Goal: Find specific page/section: Locate a particular part of the current website

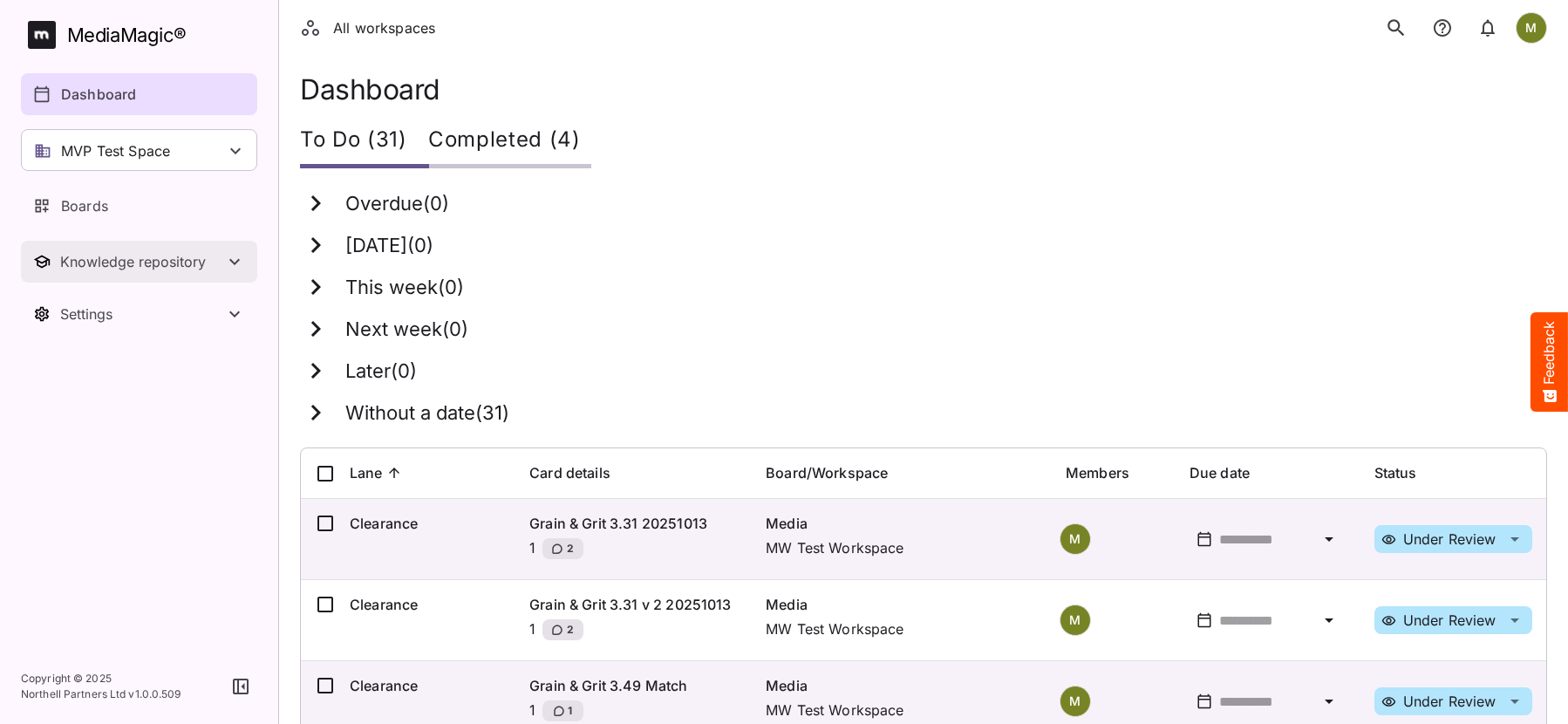
click at [84, 269] on div "Knowledge repository" at bounding box center [142, 261] width 164 height 17
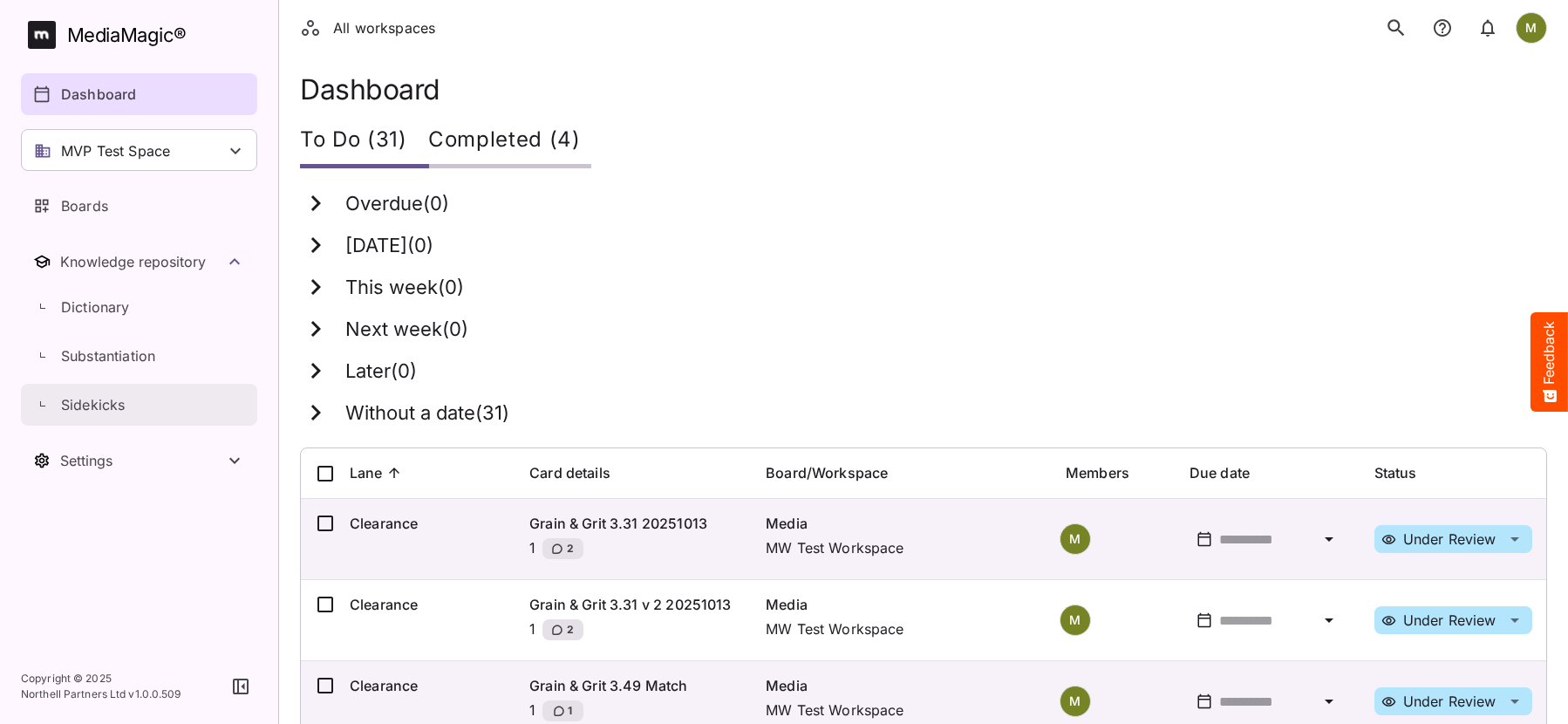
click at [78, 402] on p "Sidekicks" at bounding box center [93, 405] width 64 height 21
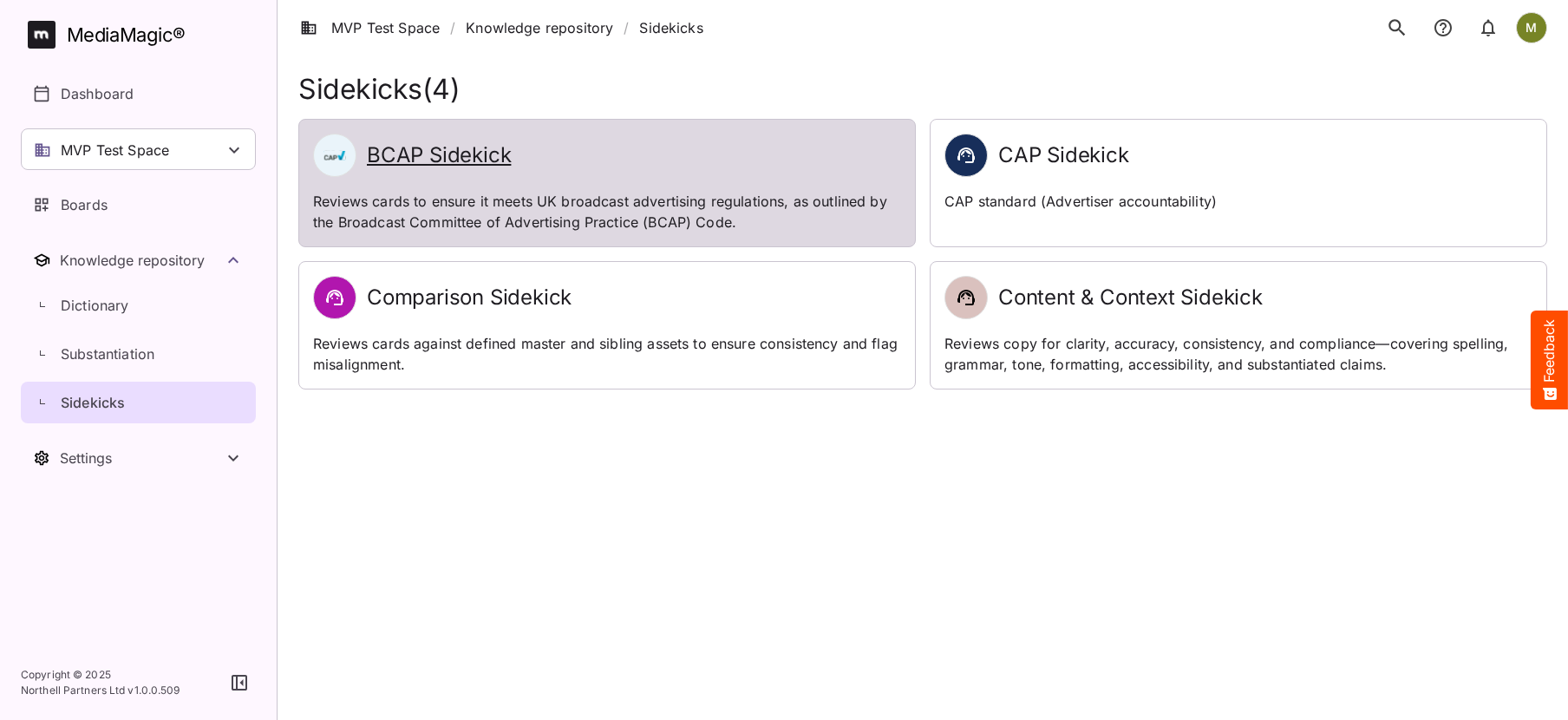
click at [436, 150] on h2 "BCAP Sidekick" at bounding box center [439, 156] width 144 height 25
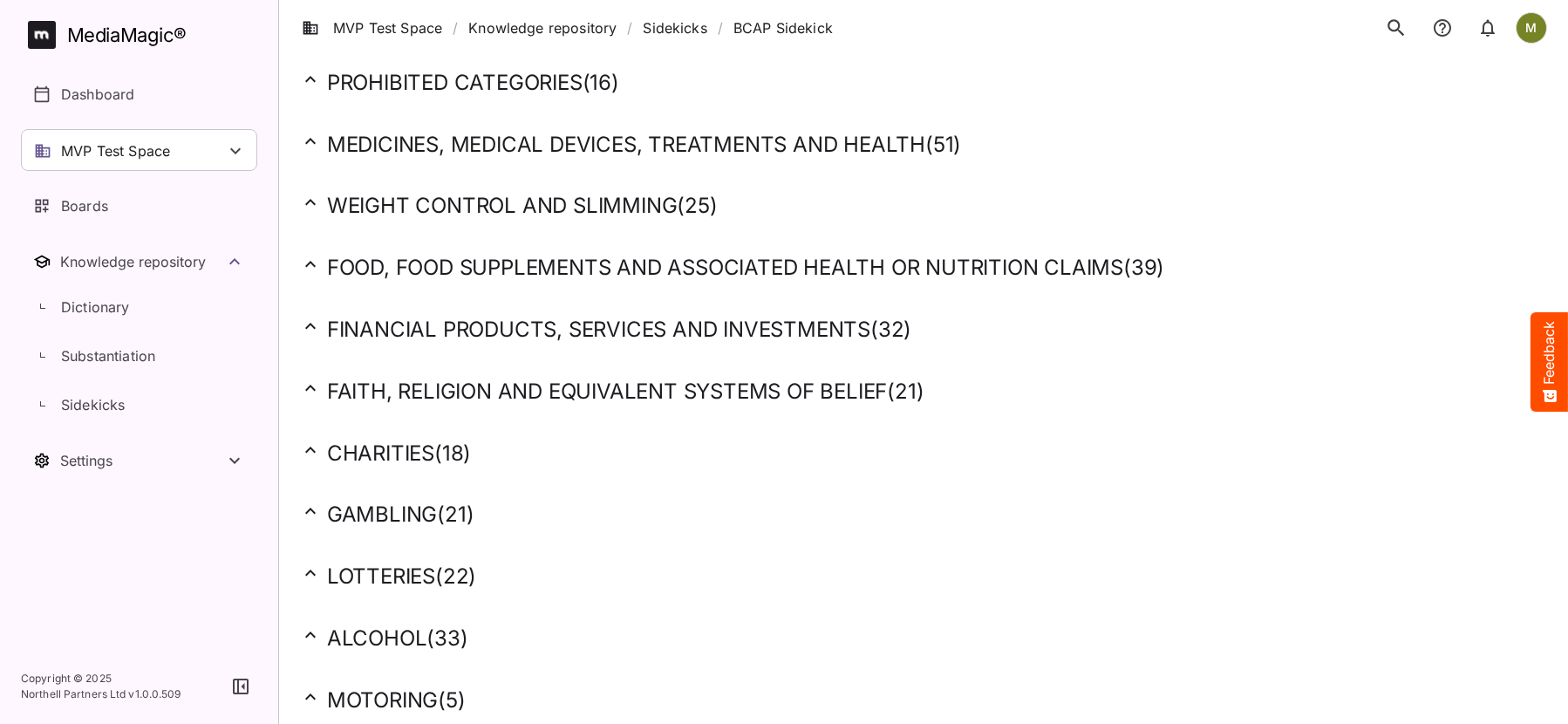
scroll to position [873, 0]
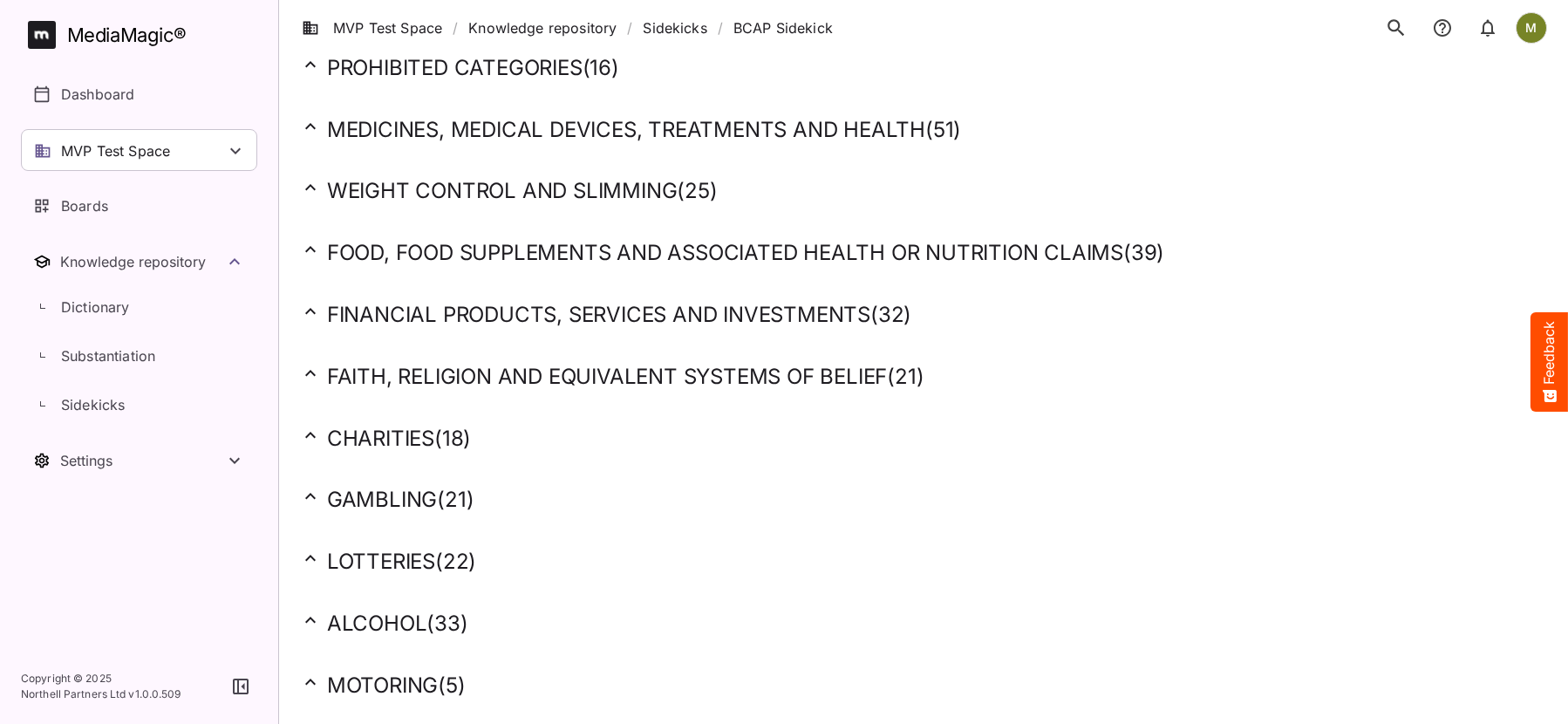
click at [382, 555] on h2 "LOTTERIES ( 22 )" at bounding box center [924, 562] width 1247 height 27
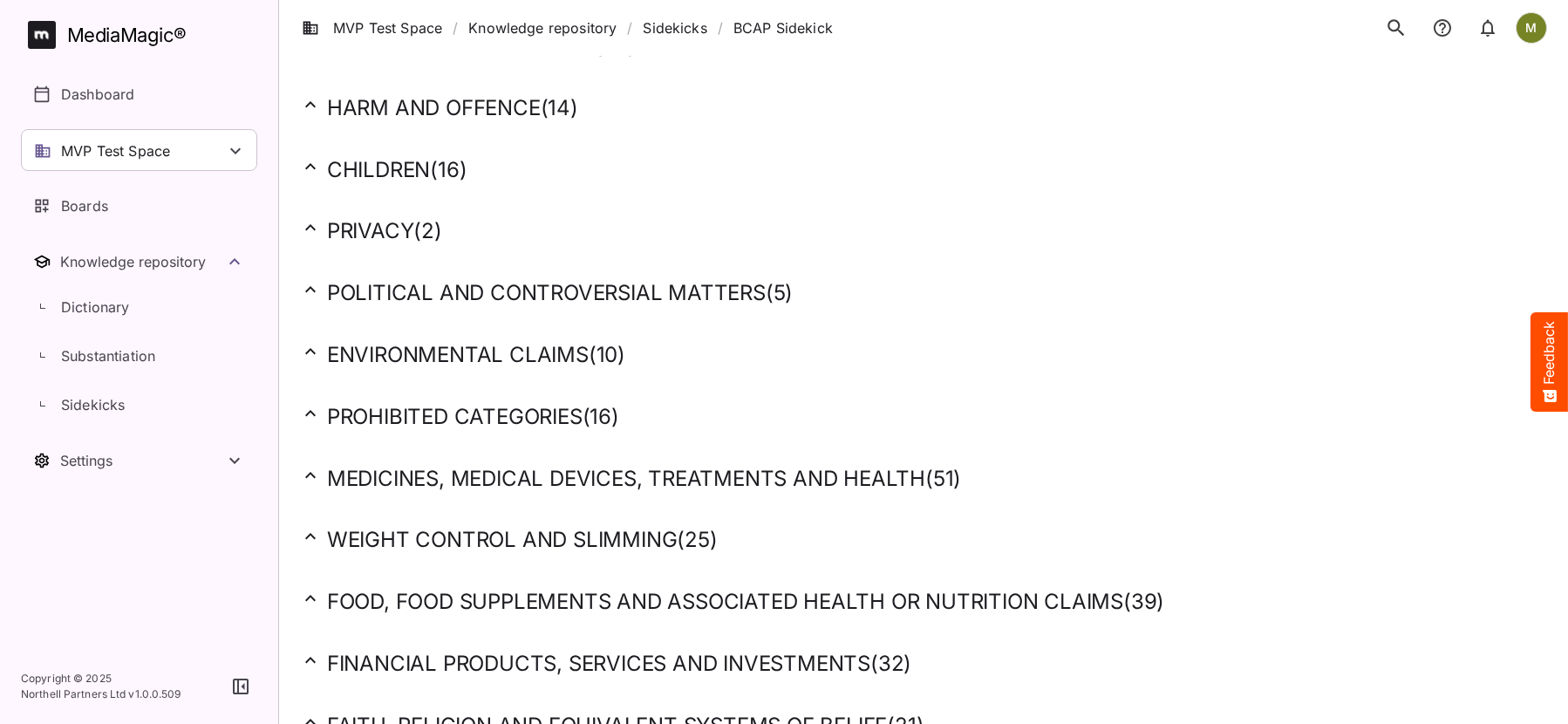
scroll to position [0, 0]
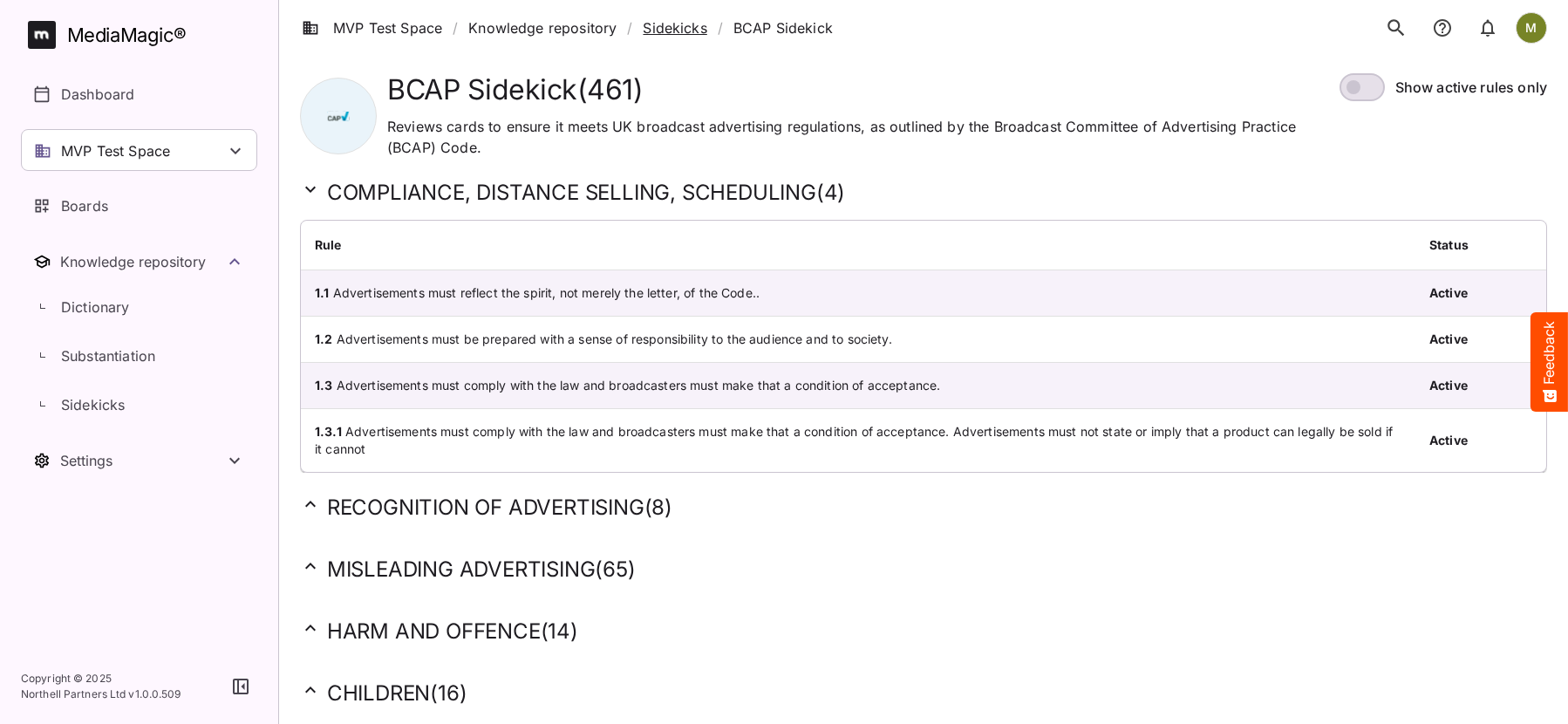
click at [692, 30] on link "Sidekicks" at bounding box center [675, 28] width 64 height 21
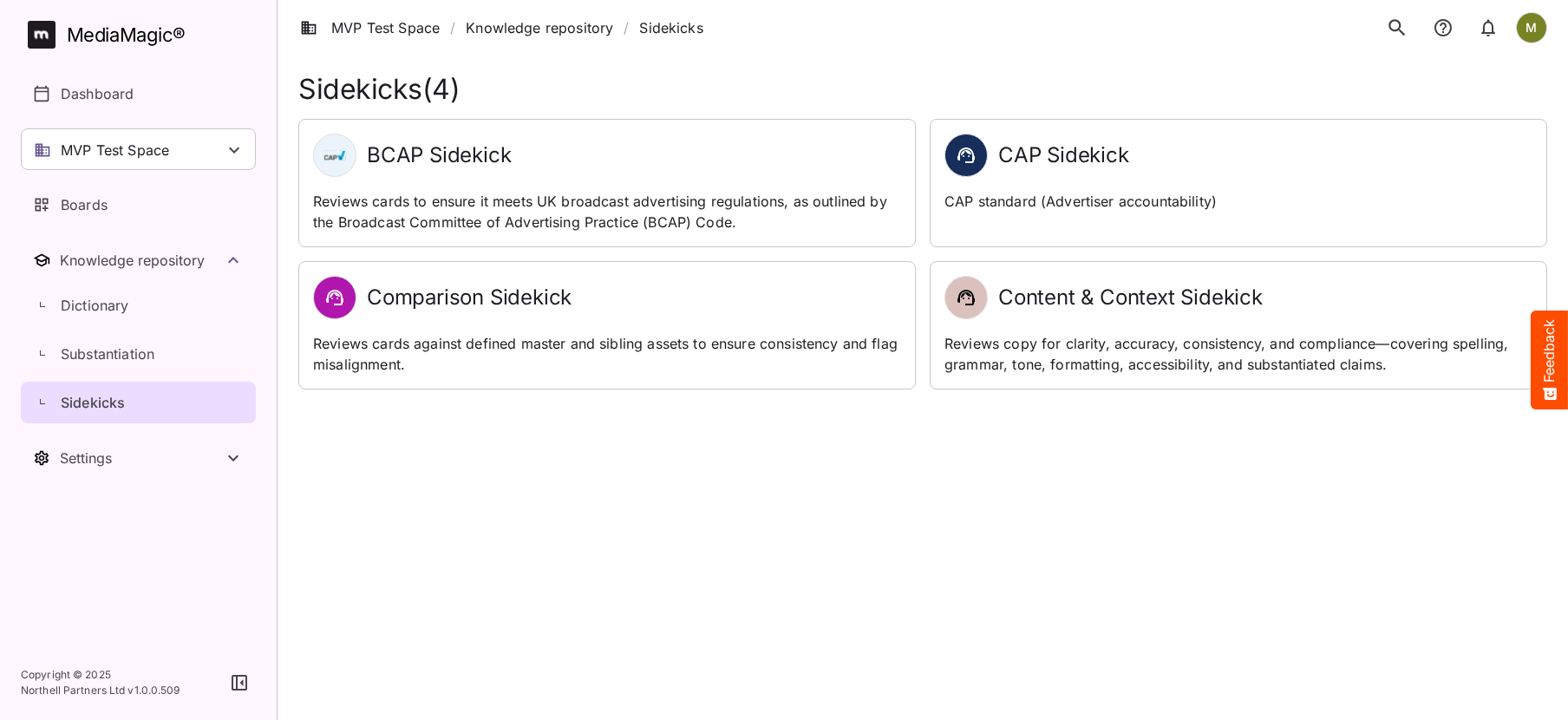
click at [1025, 156] on h2 "CAP Sidekick" at bounding box center [1064, 156] width 131 height 25
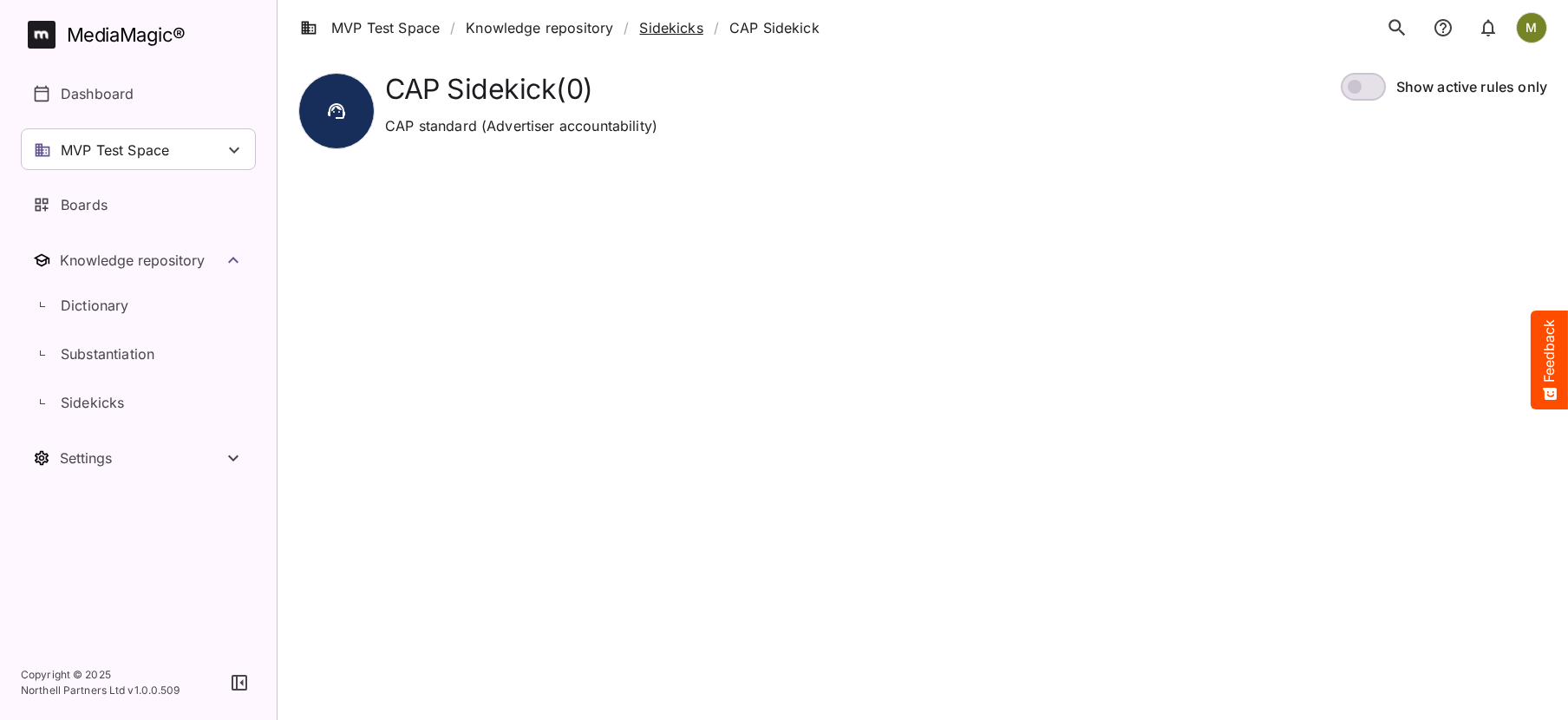
click at [658, 26] on link "Sidekicks" at bounding box center [671, 28] width 64 height 21
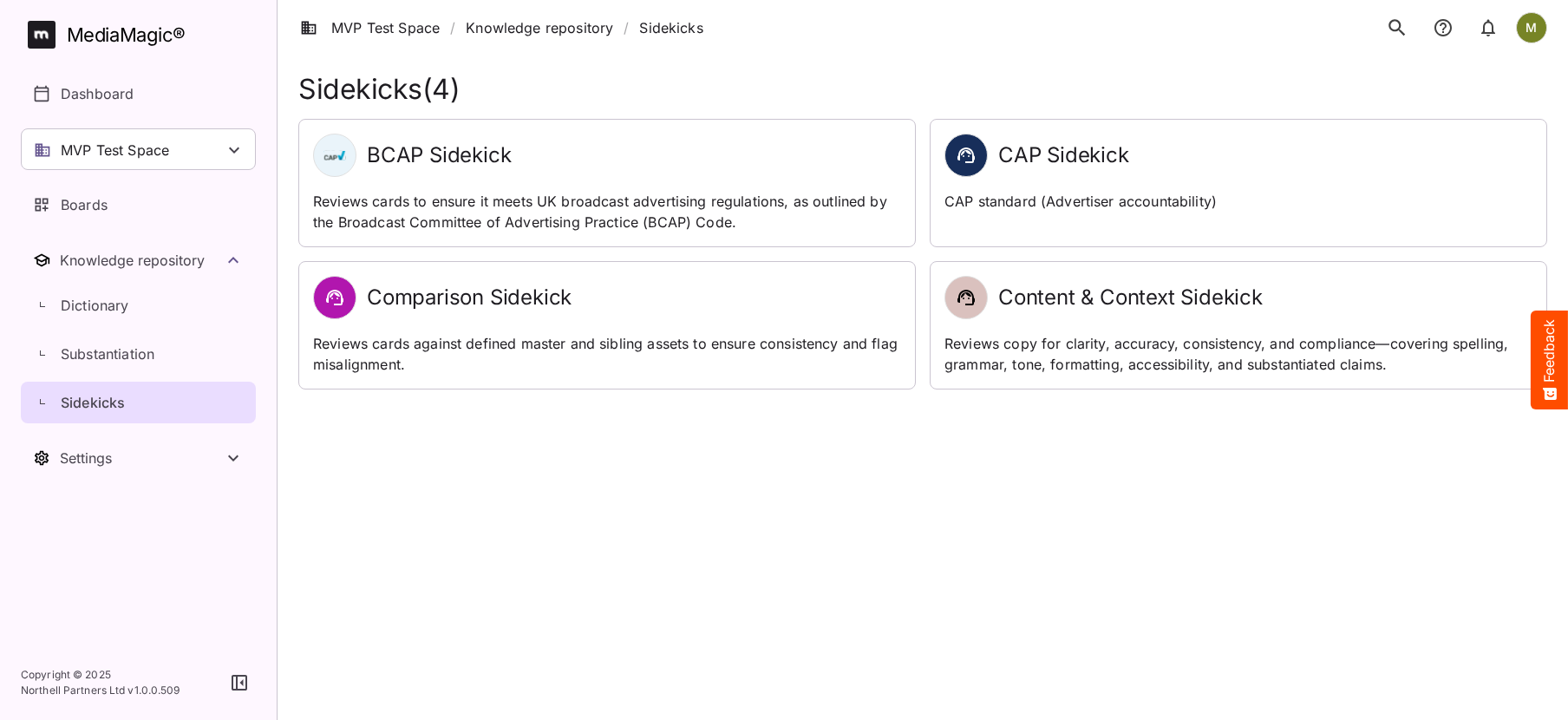
click at [391, 302] on h2 "Comparison Sidekick" at bounding box center [470, 298] width 205 height 25
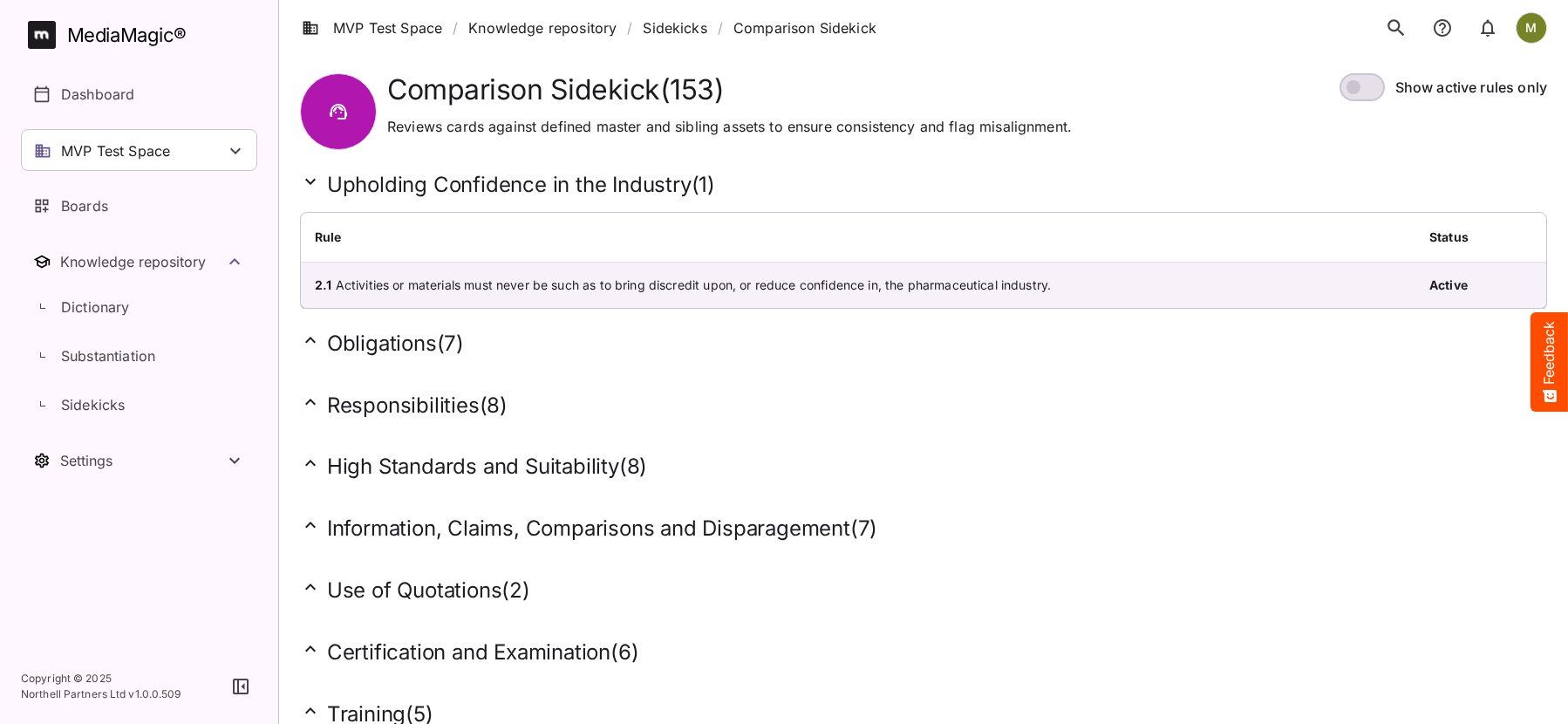
click at [410, 341] on h2 "Obligations ( 7 )" at bounding box center [924, 343] width 1247 height 27
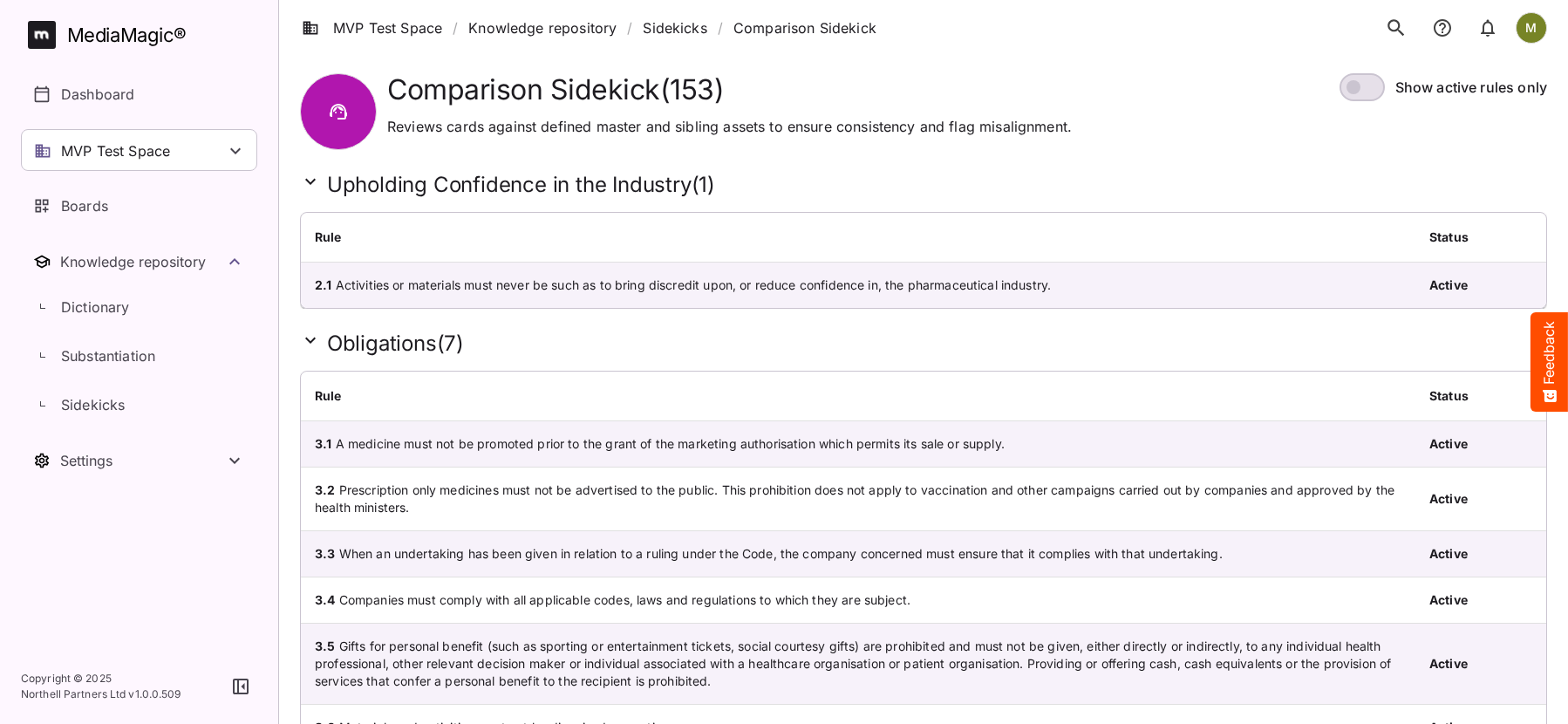
click at [792, 27] on li "Comparison Sidekick" at bounding box center [804, 28] width 143 height 21
click at [687, 35] on link "Sidekicks" at bounding box center [675, 28] width 64 height 21
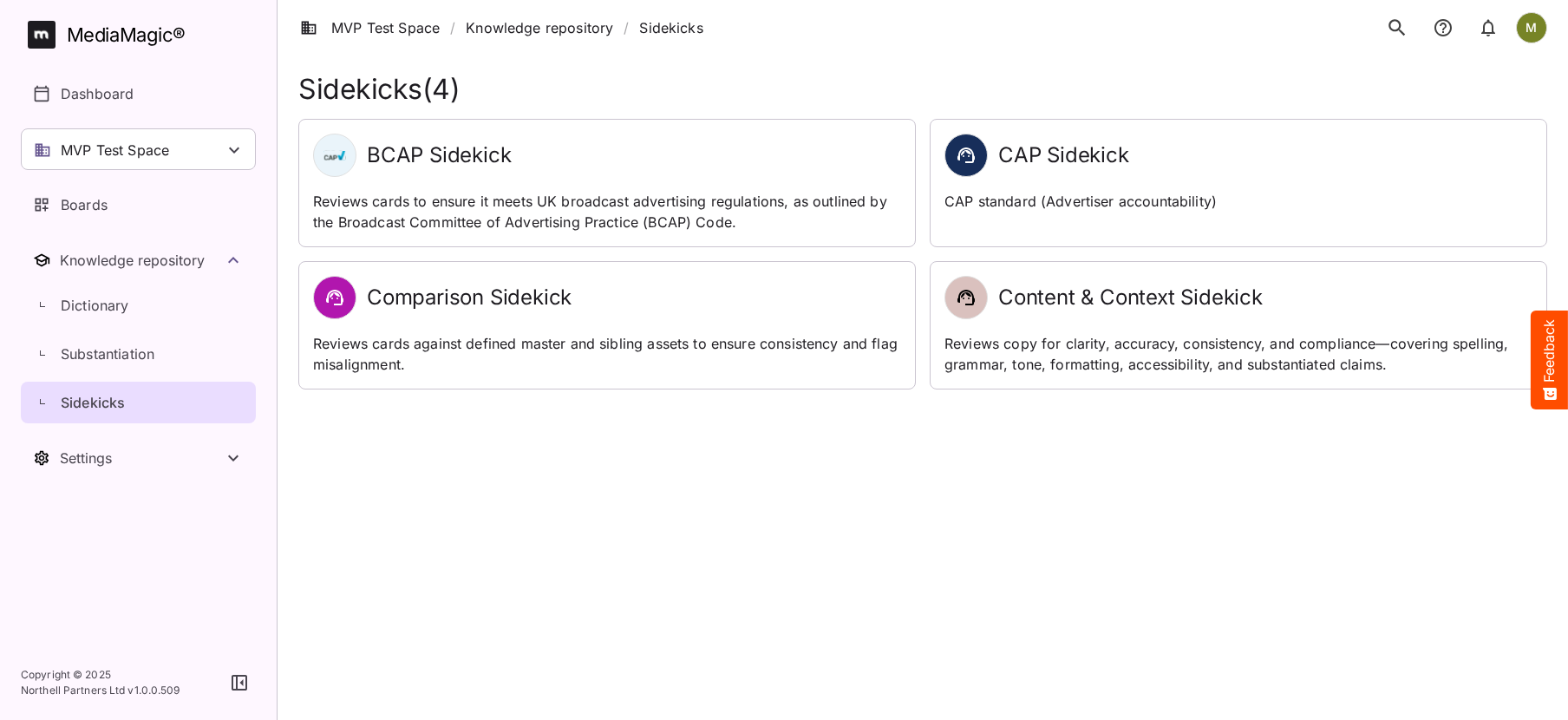
click at [1114, 297] on h2 "Content & Context Sidekick" at bounding box center [1130, 298] width 265 height 25
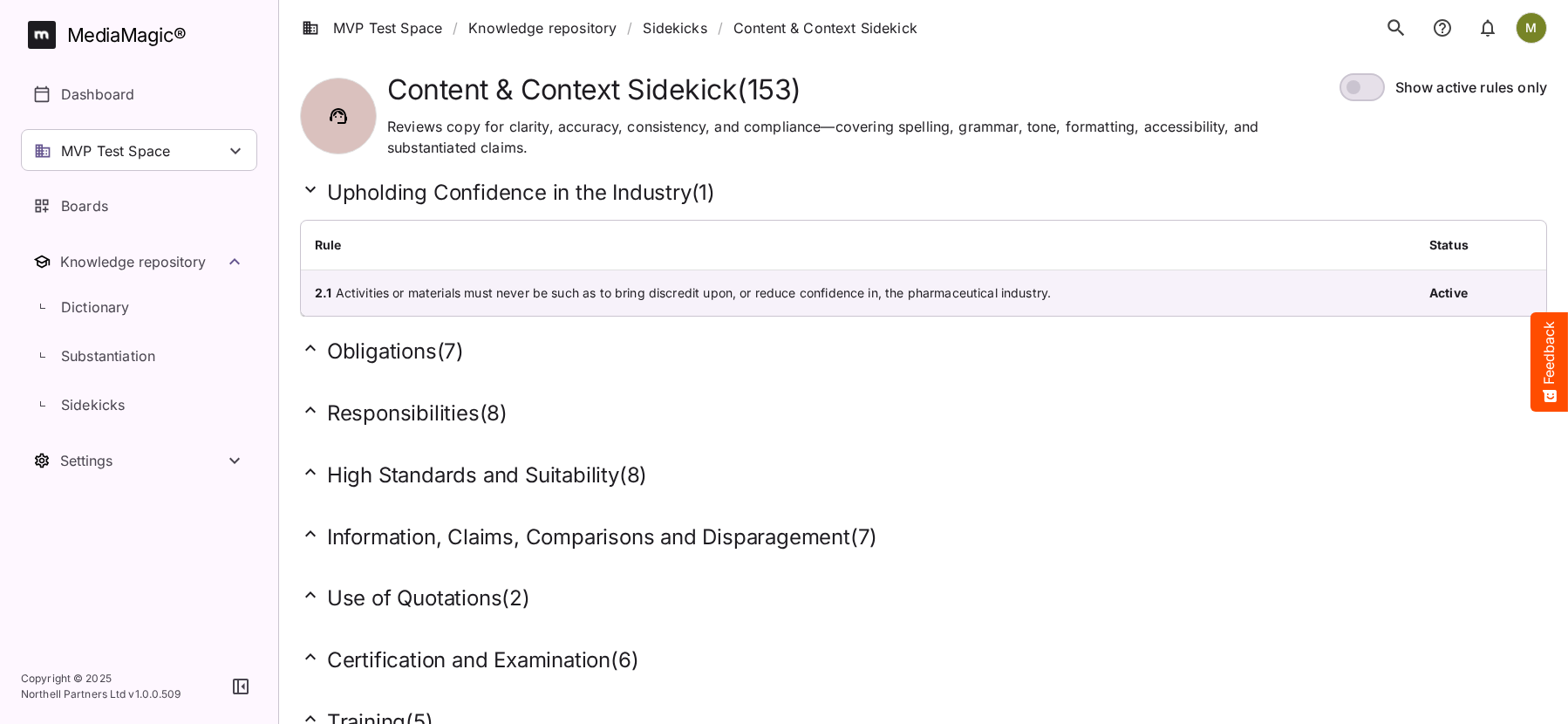
click at [387, 596] on h2 "Use of Quotations ( 2 )" at bounding box center [924, 598] width 1247 height 27
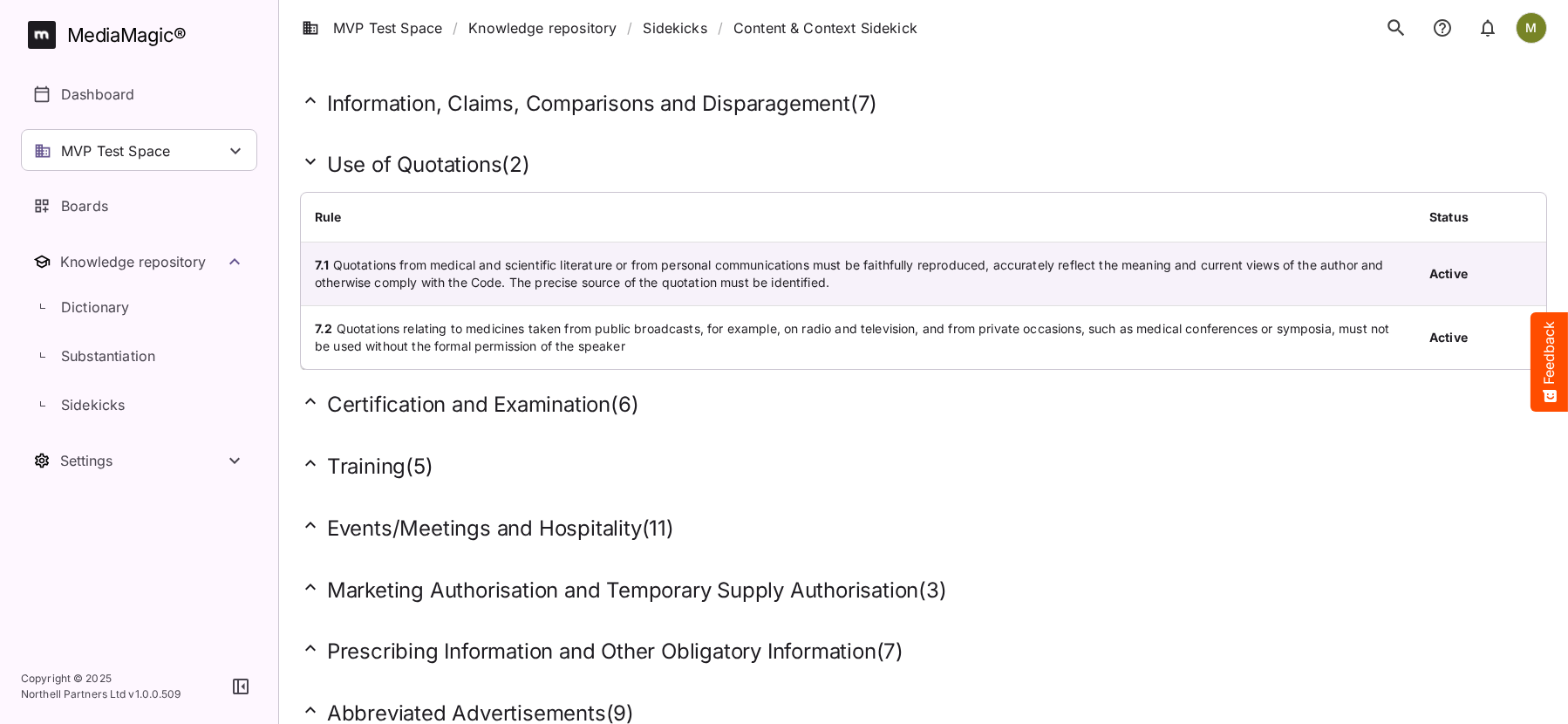
scroll to position [436, 0]
click at [584, 587] on h2 "Marketing Authorisation and Temporary Supply Authorisation ( 3 )" at bounding box center [924, 588] width 1247 height 27
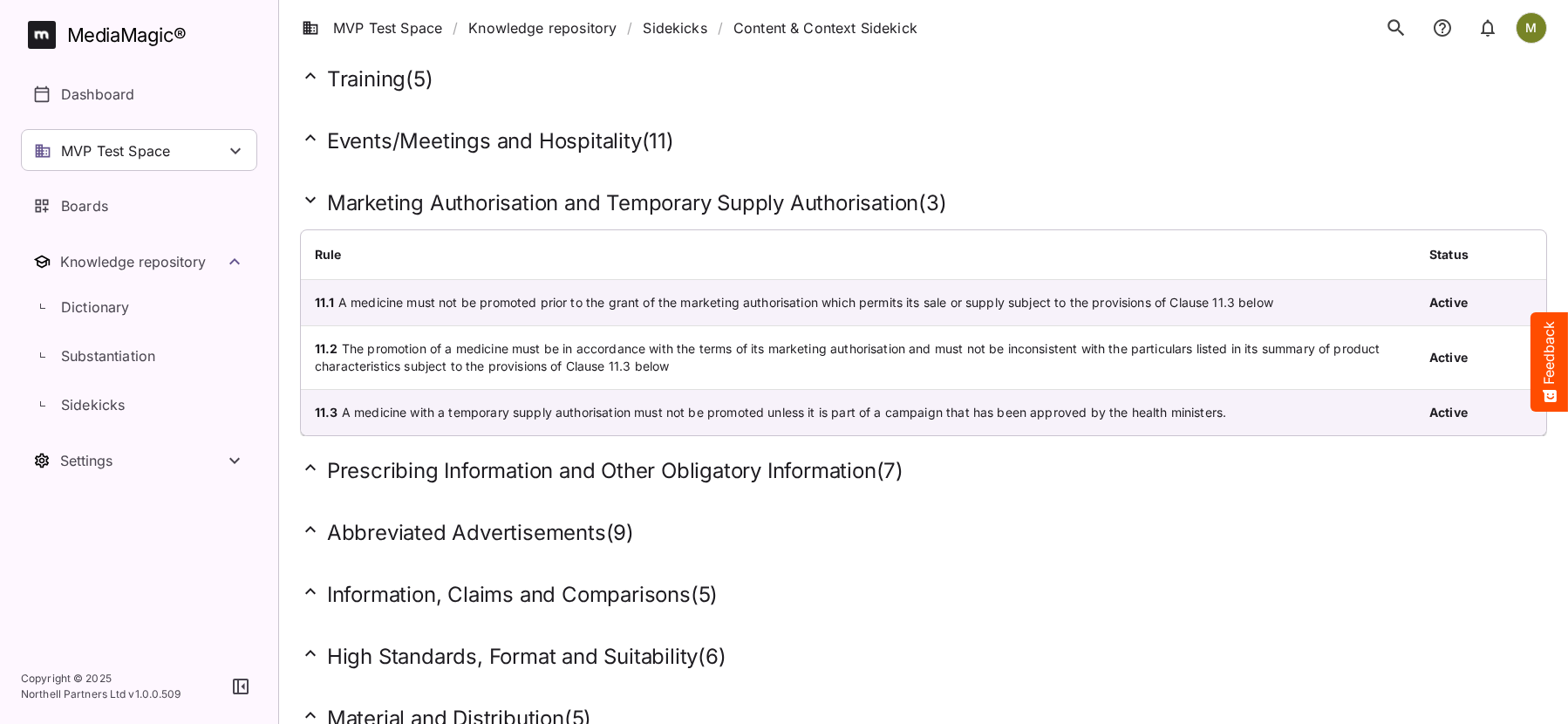
scroll to position [873, 0]
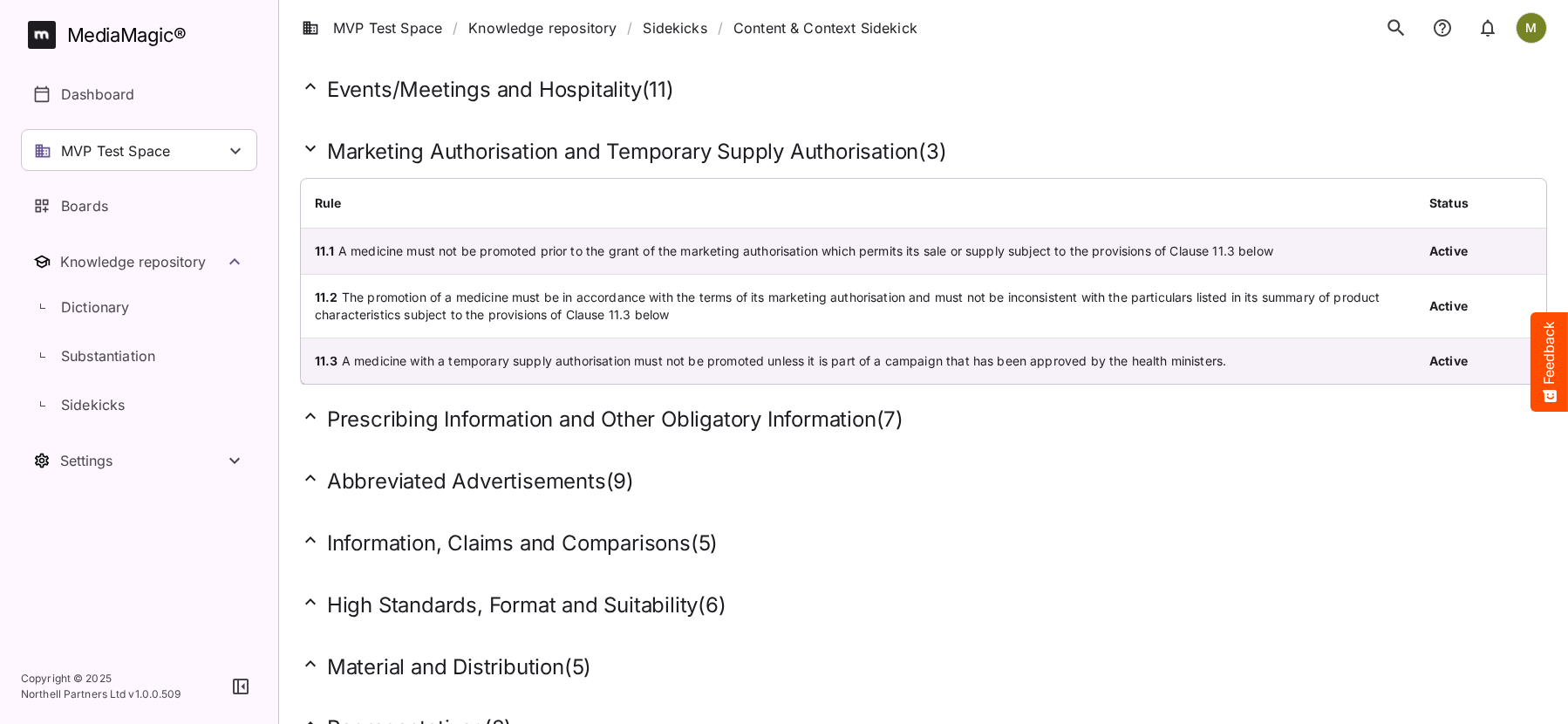
click at [354, 541] on h2 "Information, Claims and Comparisons ( 5 )" at bounding box center [924, 543] width 1247 height 27
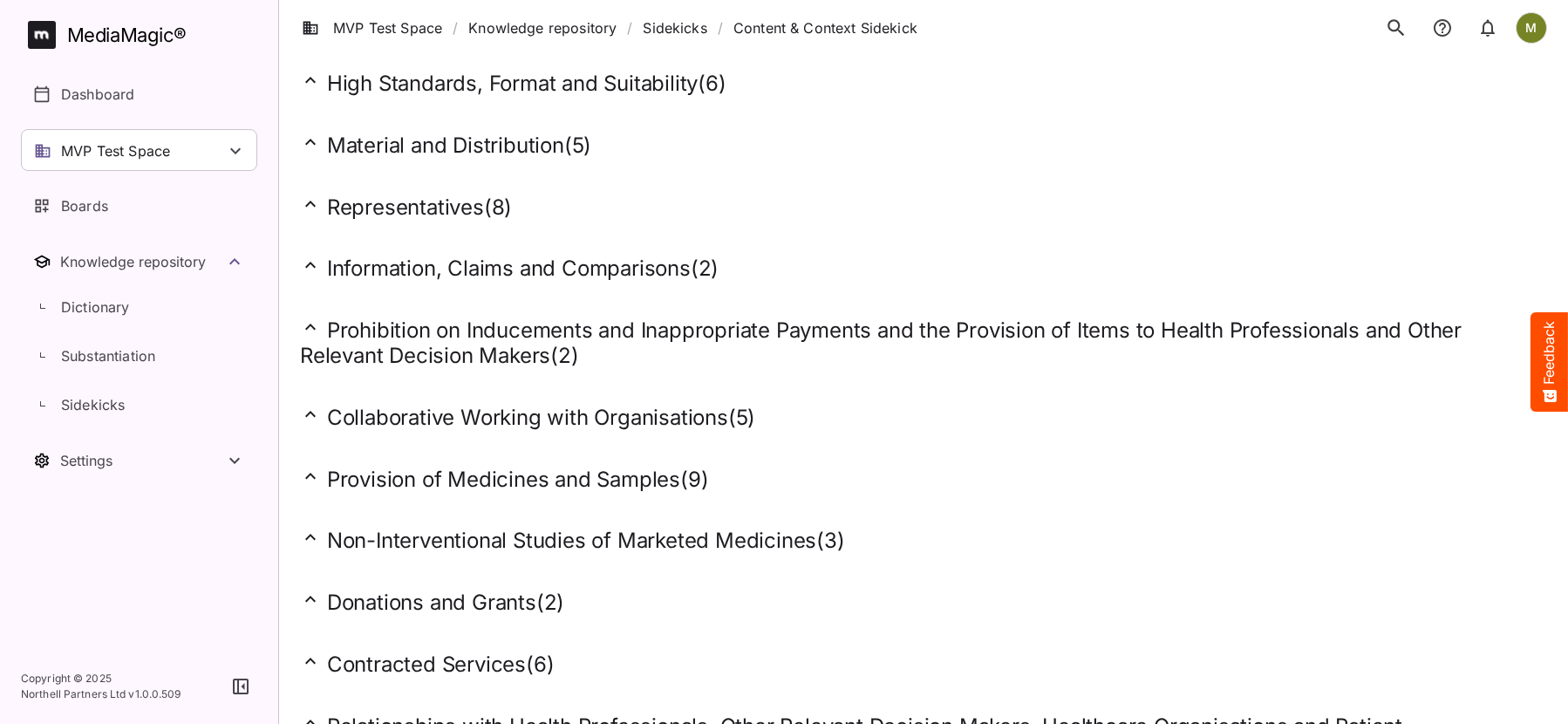
scroll to position [1832, 0]
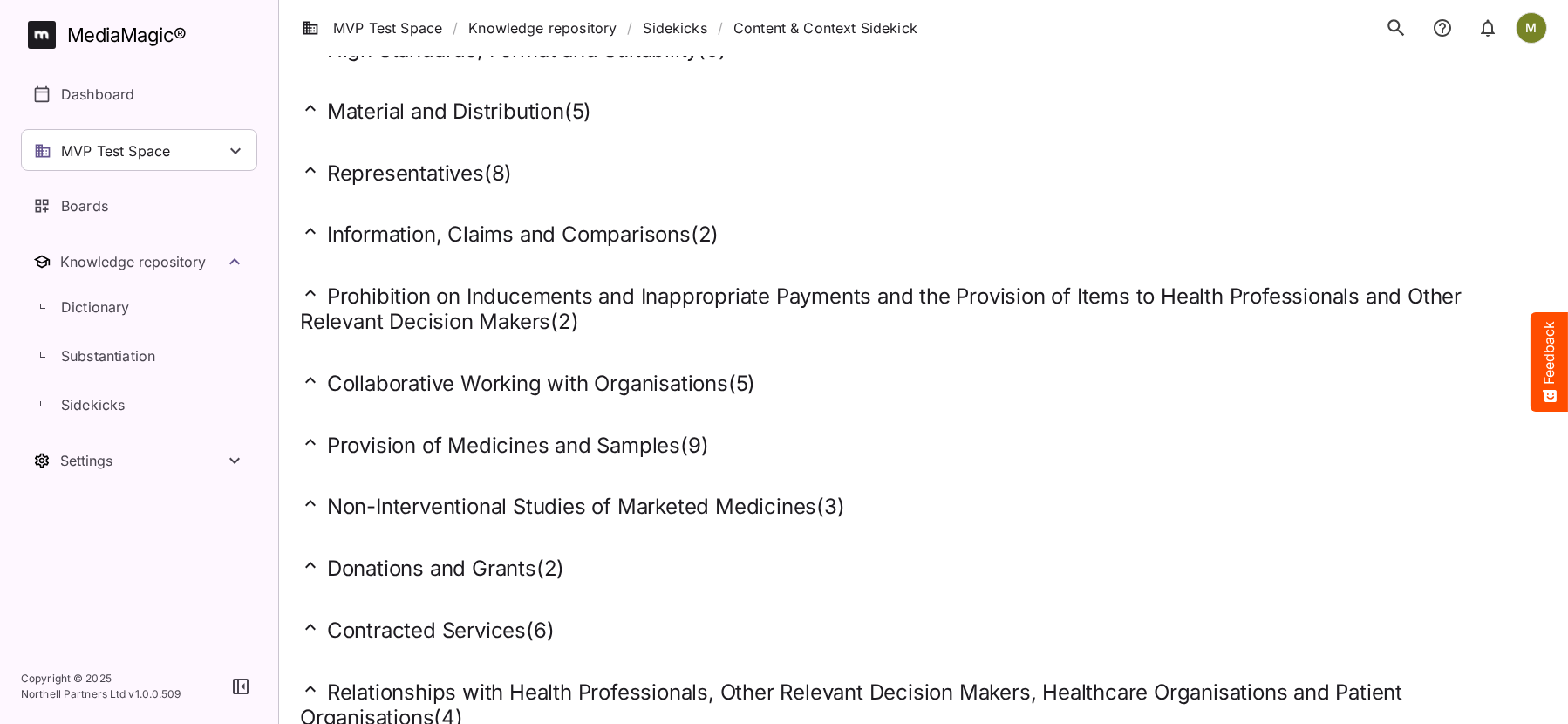
click at [546, 515] on h2 "Non-Interventional Studies of Marketed Medicines ( 3 )" at bounding box center [924, 506] width 1247 height 27
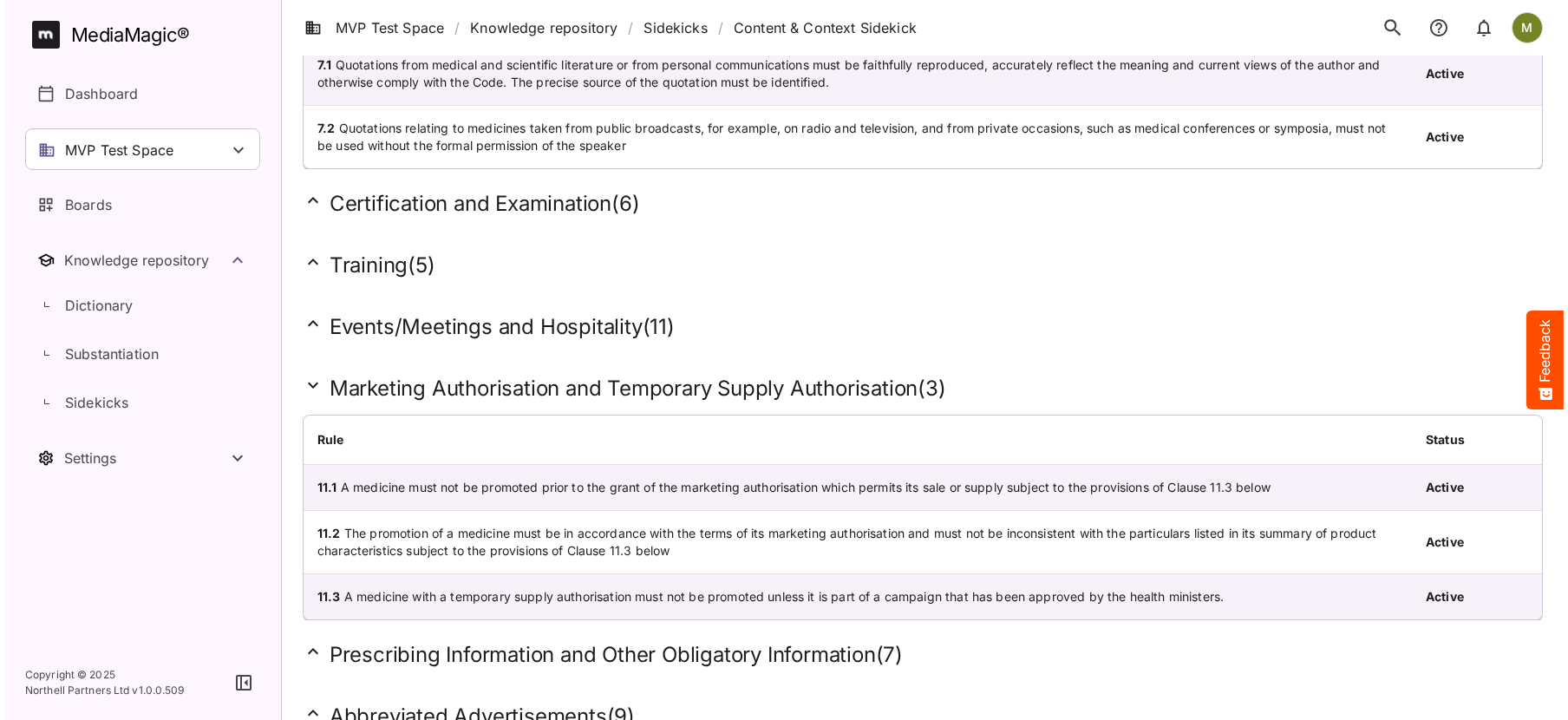
scroll to position [0, 0]
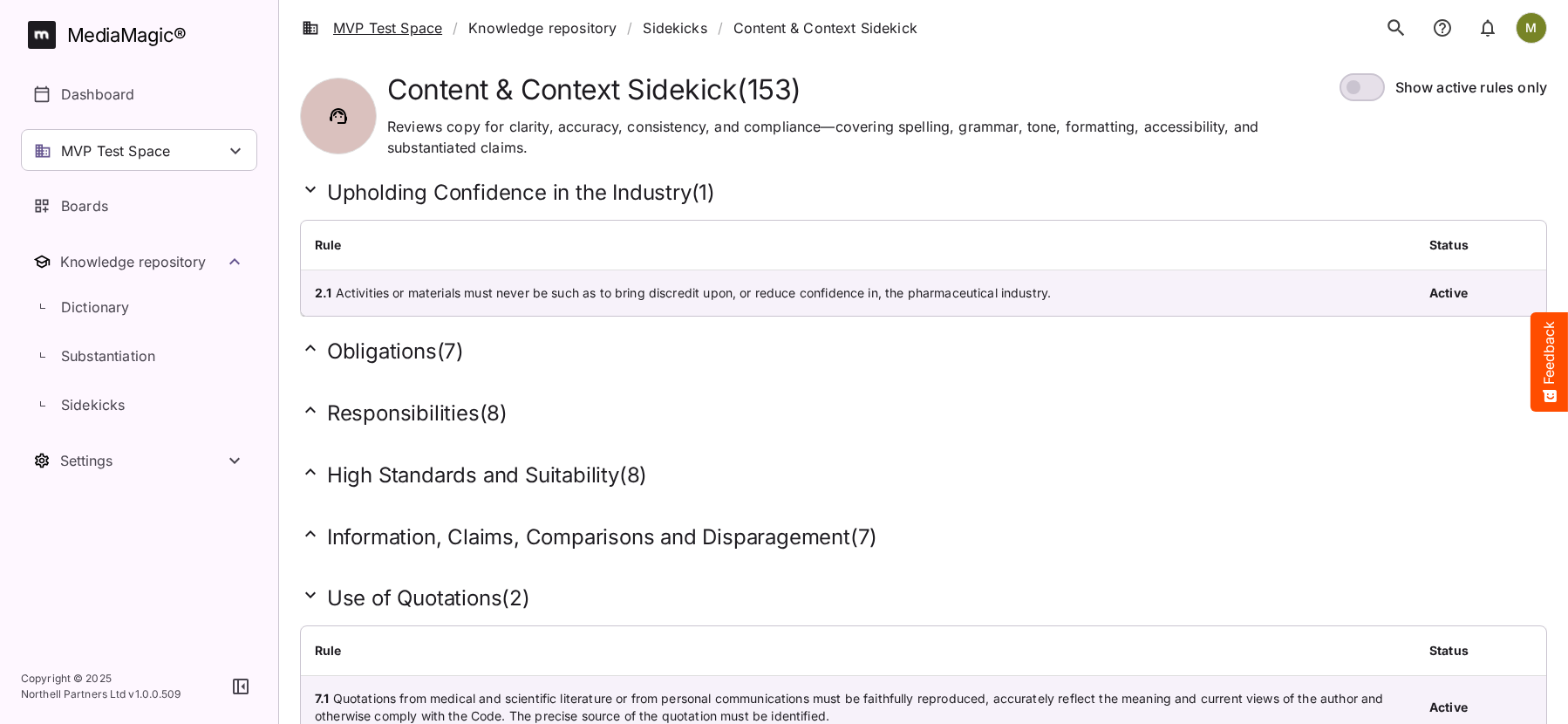
click at [380, 29] on link "MVP Test Space" at bounding box center [372, 28] width 141 height 21
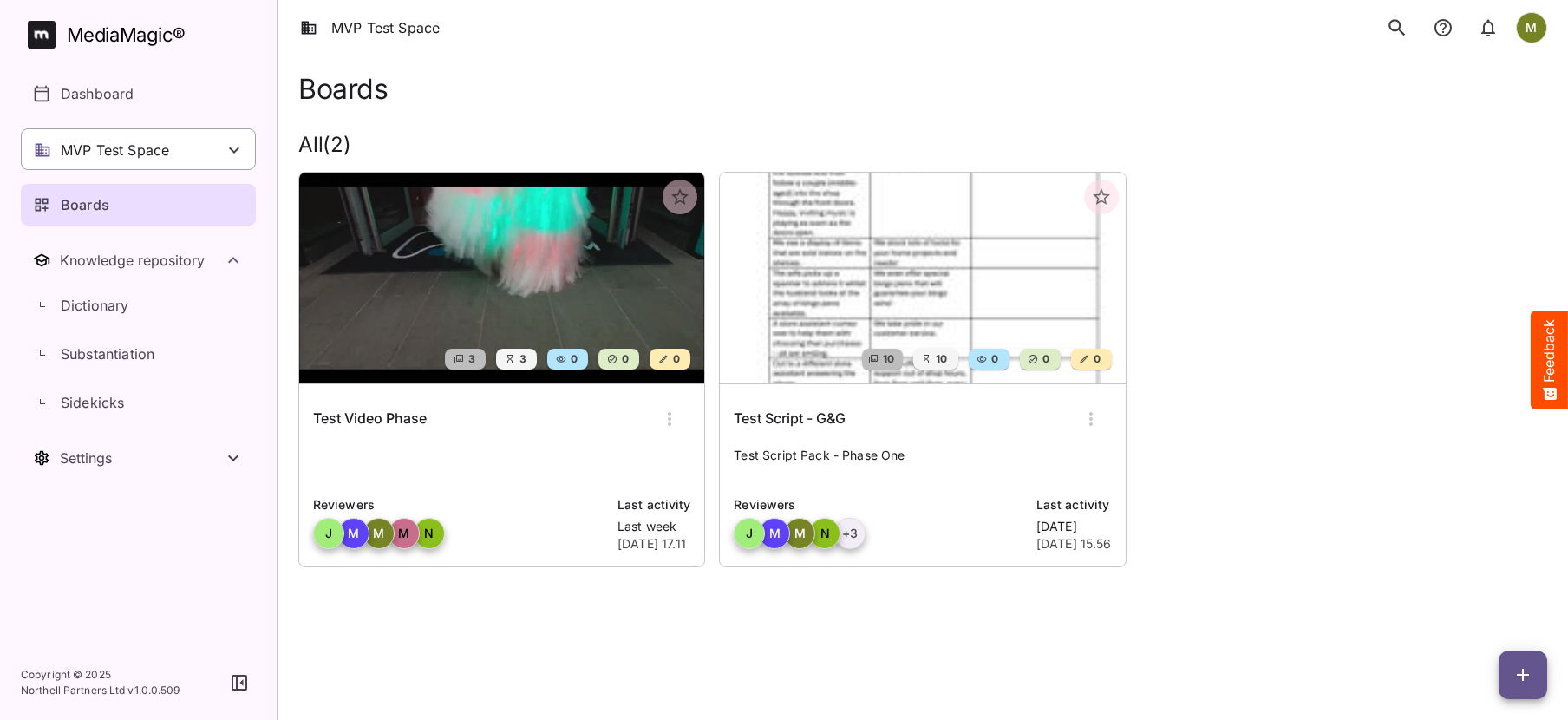
click at [69, 147] on p "MVP Test Space" at bounding box center [115, 151] width 108 height 21
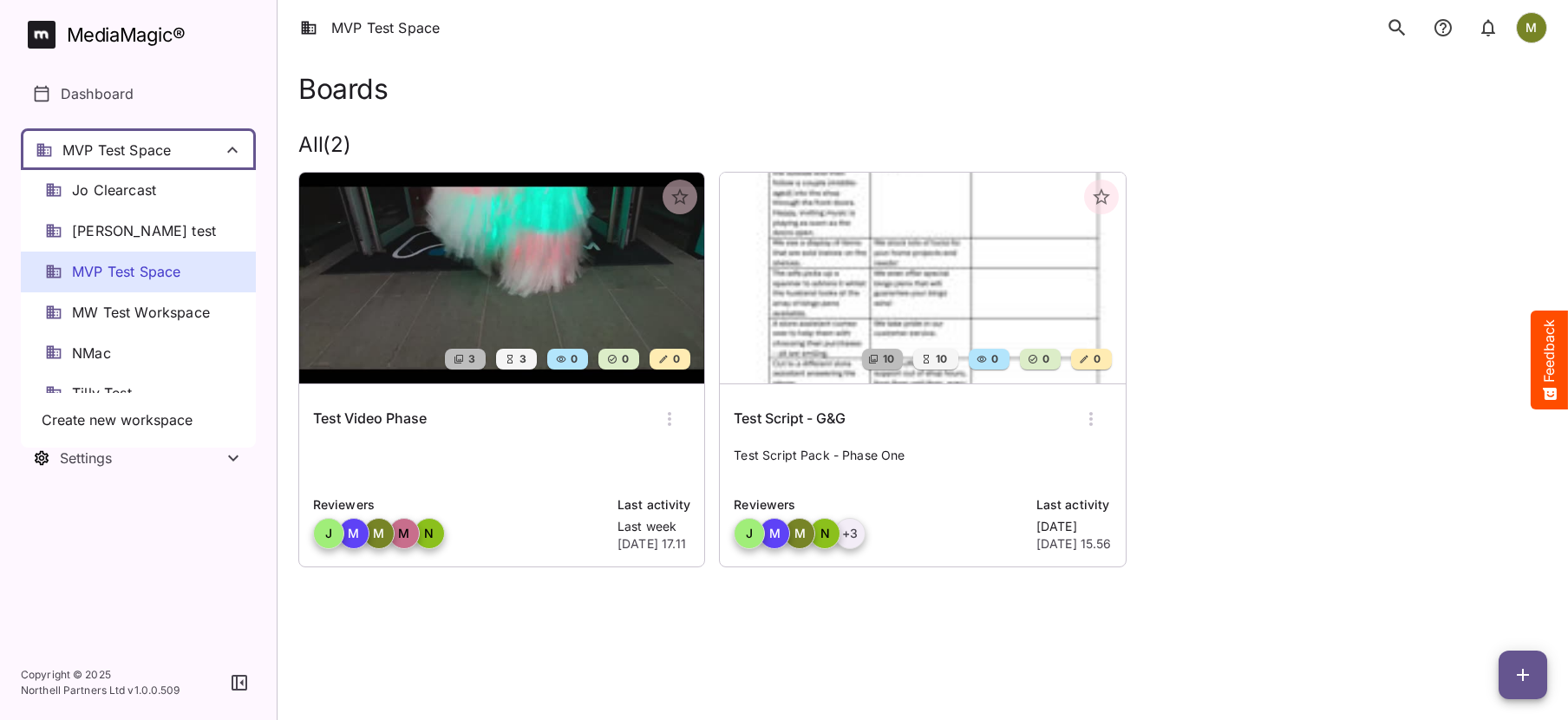
click at [86, 263] on div "MVP Test Space" at bounding box center [138, 272] width 235 height 41
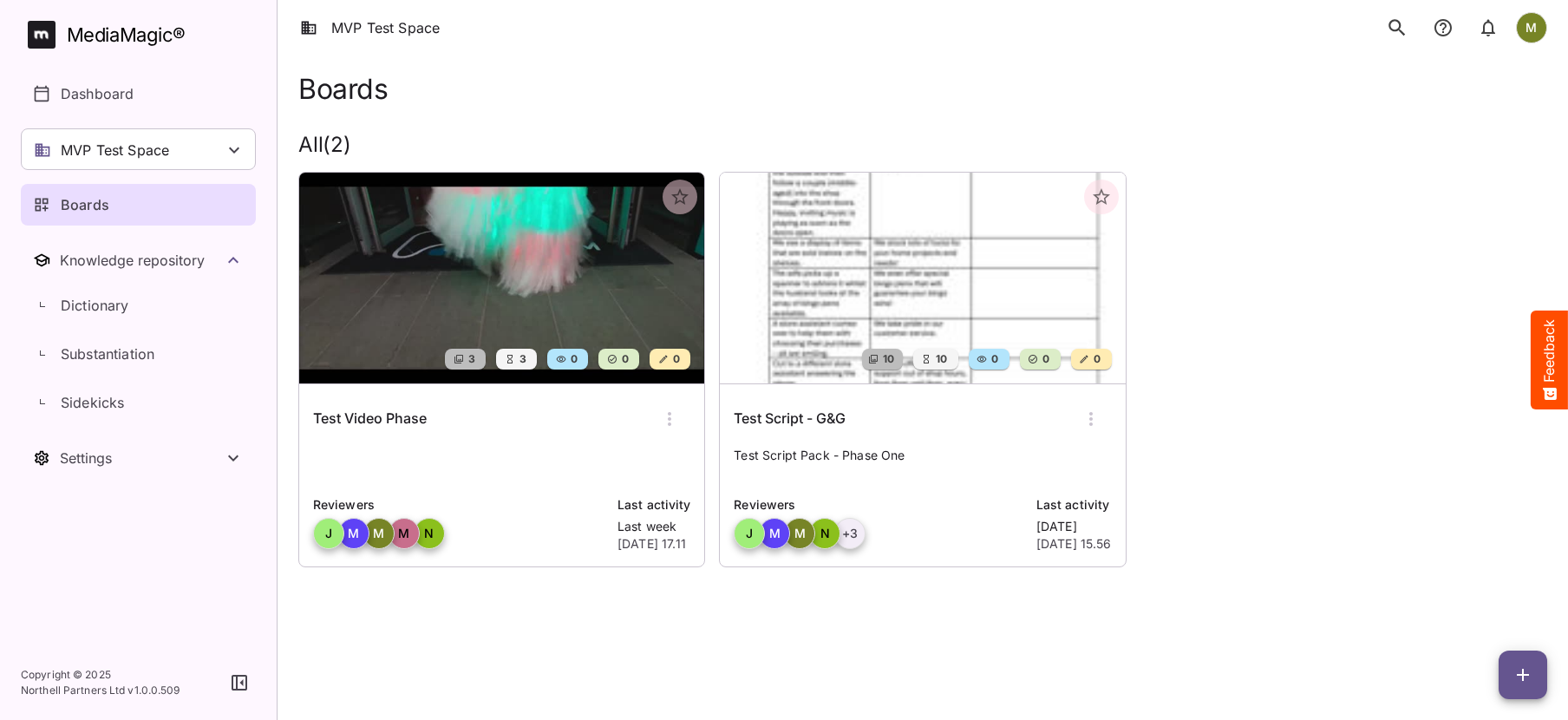
click at [808, 434] on div "Test Script - G&G" at bounding box center [923, 418] width 378 height 42
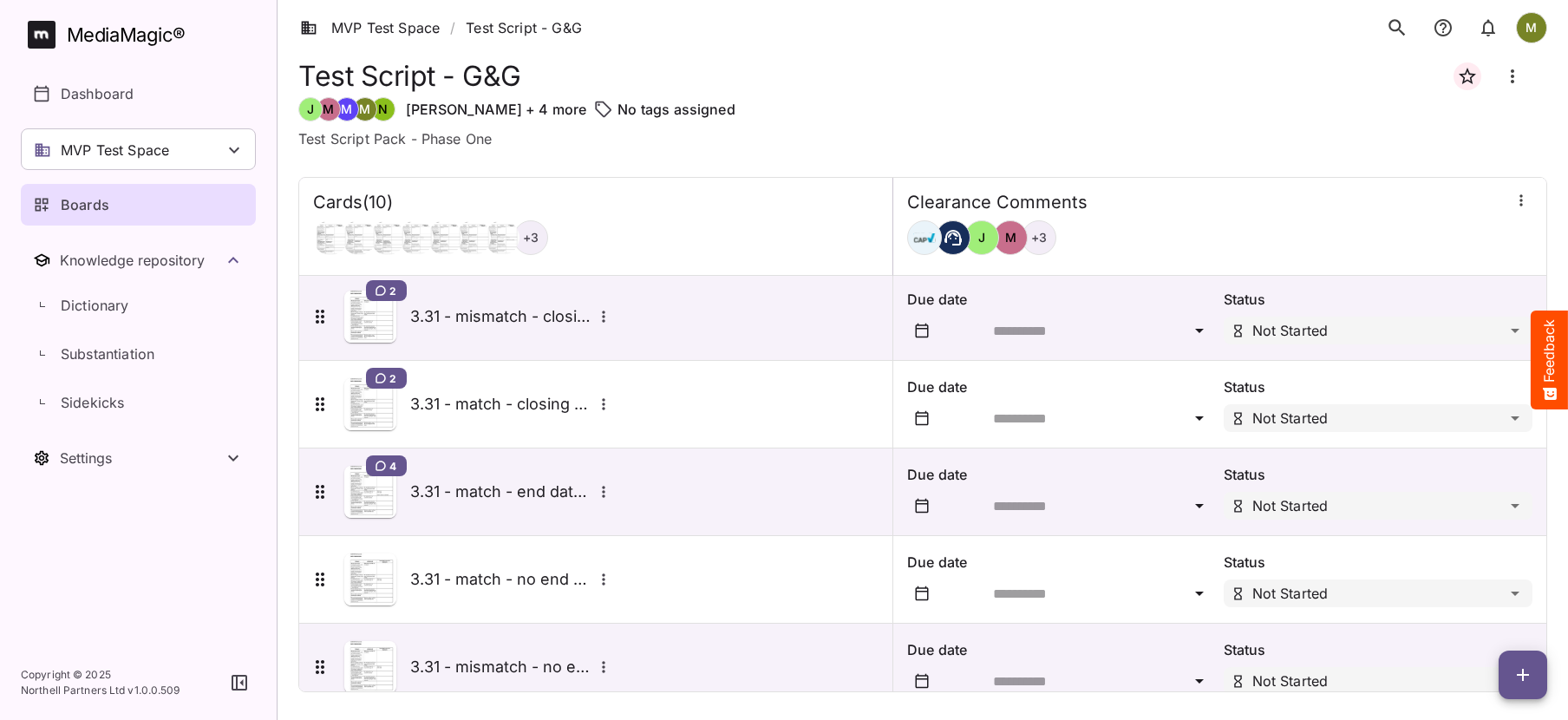
scroll to position [475, 0]
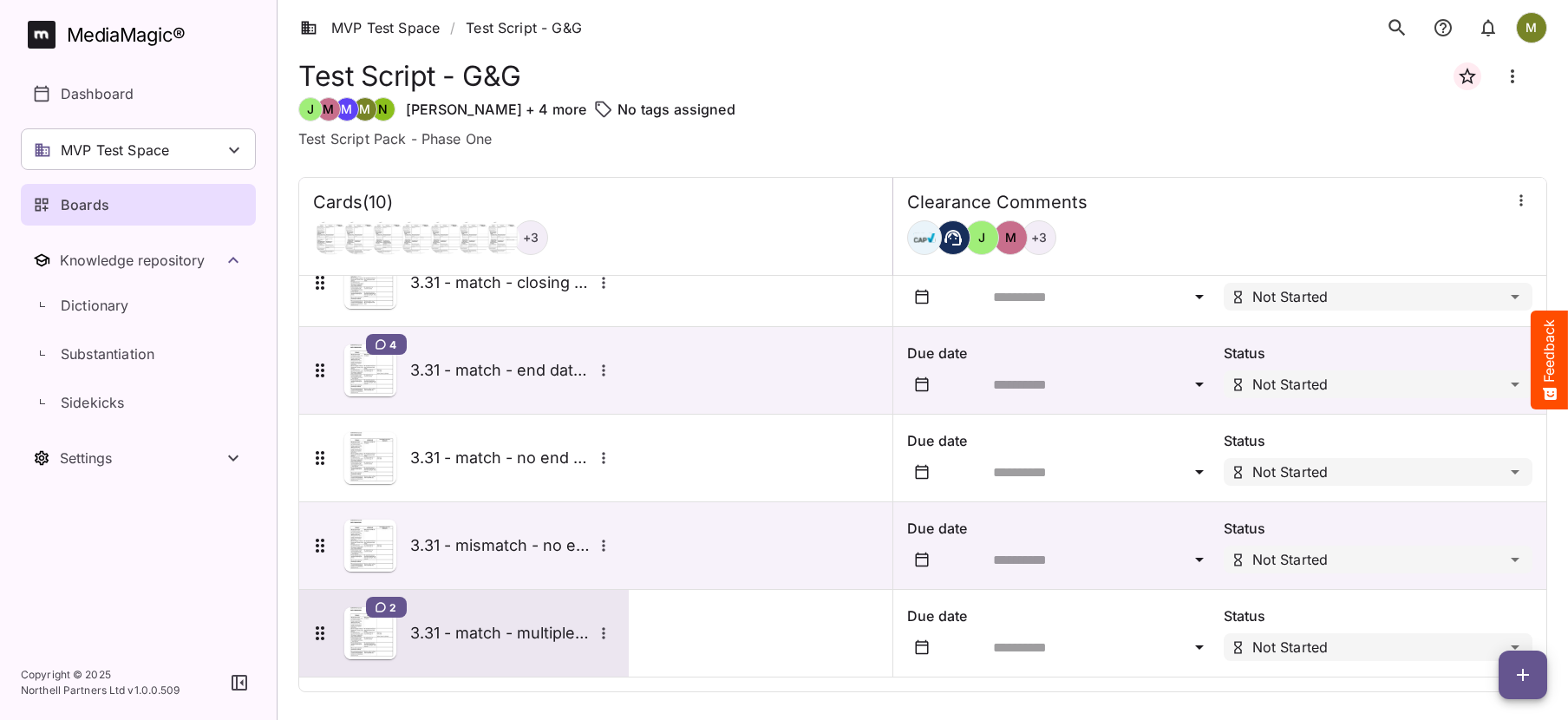
click at [379, 609] on icon at bounding box center [381, 607] width 11 height 11
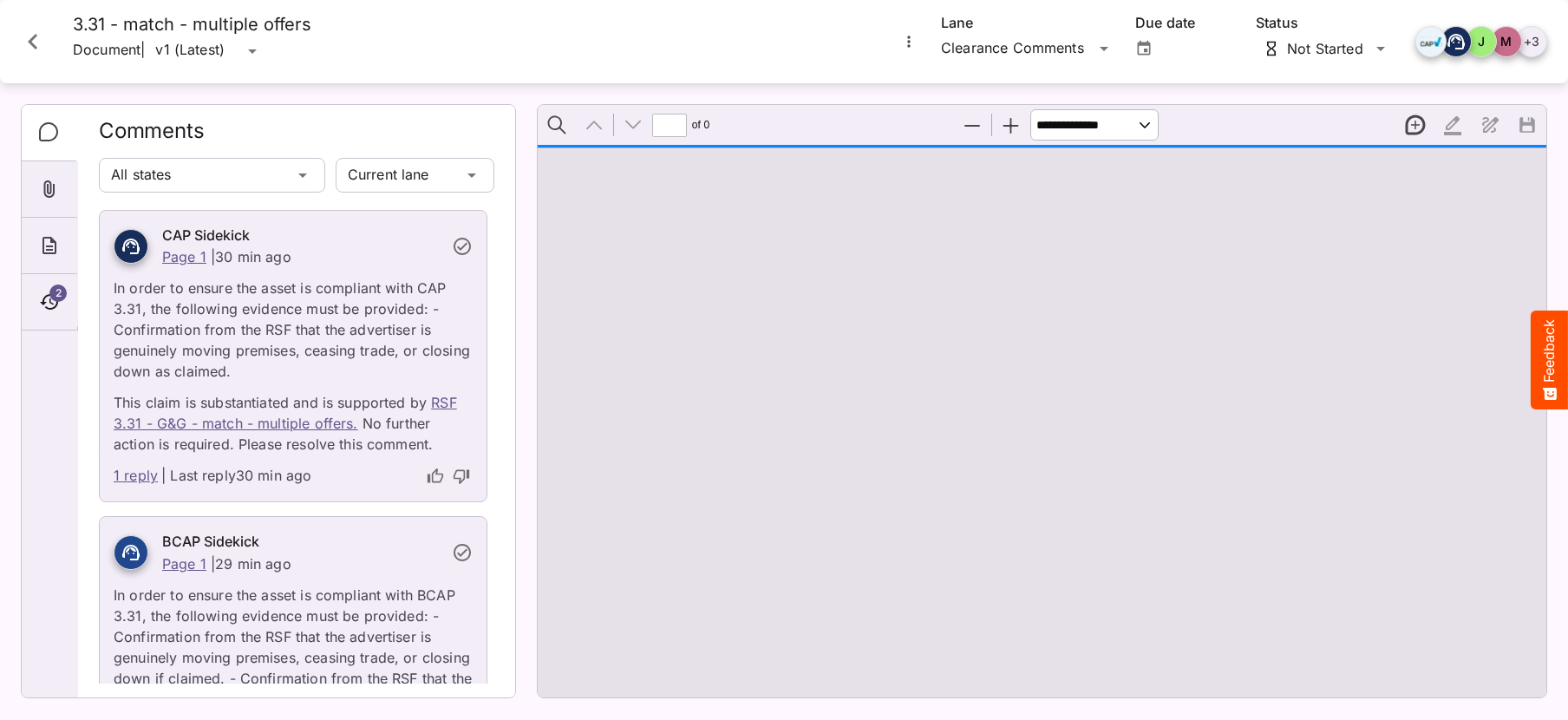
type input "*"
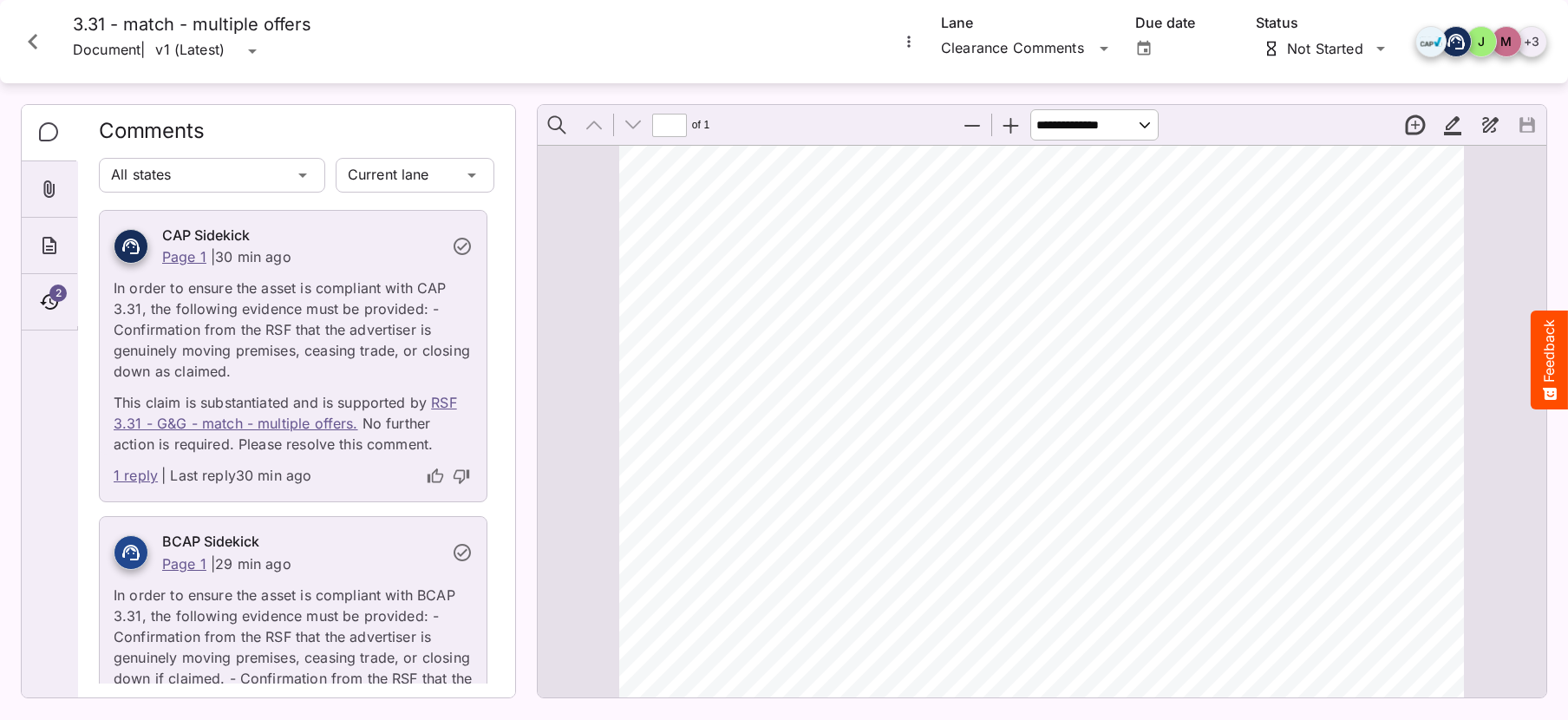
click at [124, 473] on link "1 reply" at bounding box center [136, 475] width 44 height 22
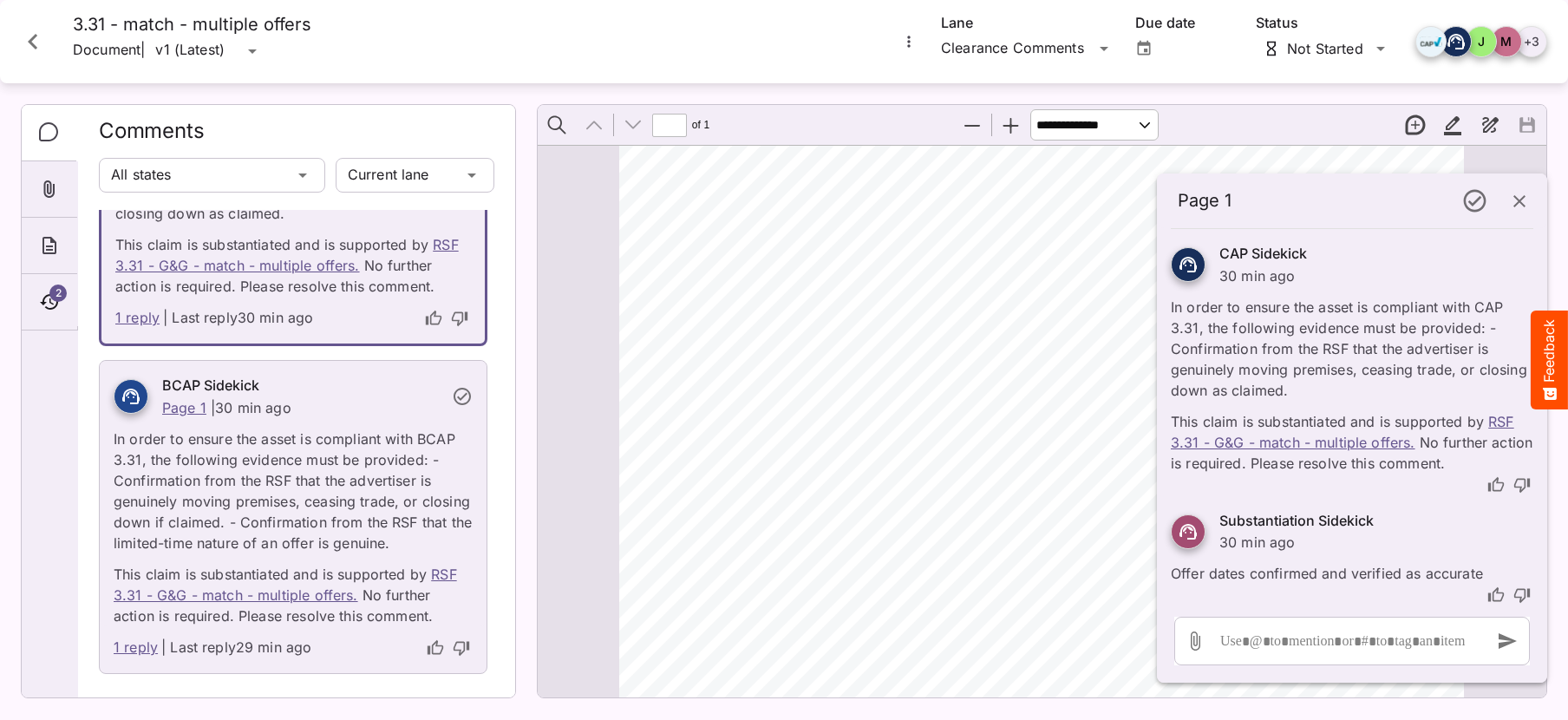
scroll to position [185, 0]
click at [127, 647] on link "1 reply" at bounding box center [136, 643] width 44 height 22
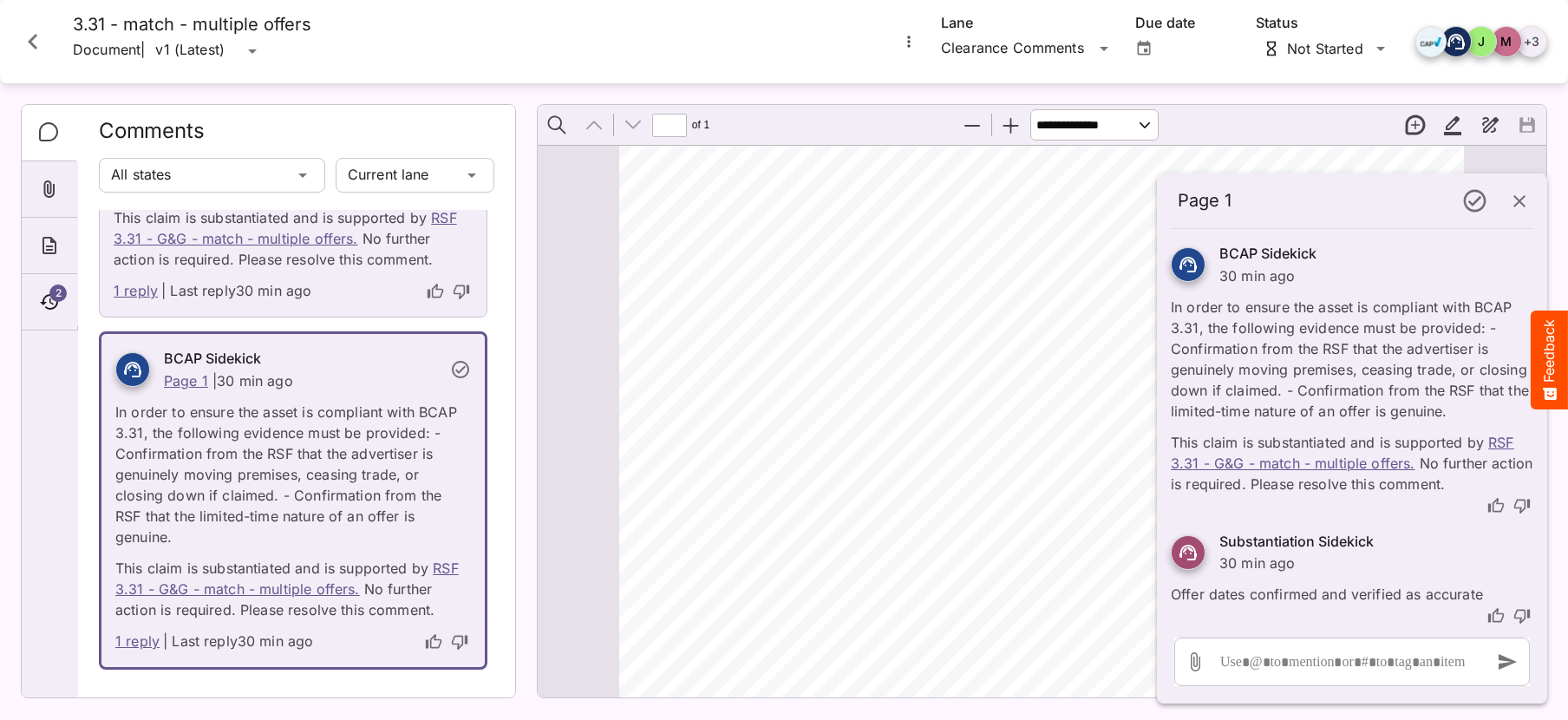
scroll to position [183, 0]
click at [136, 292] on link "1 reply" at bounding box center [136, 293] width 44 height 22
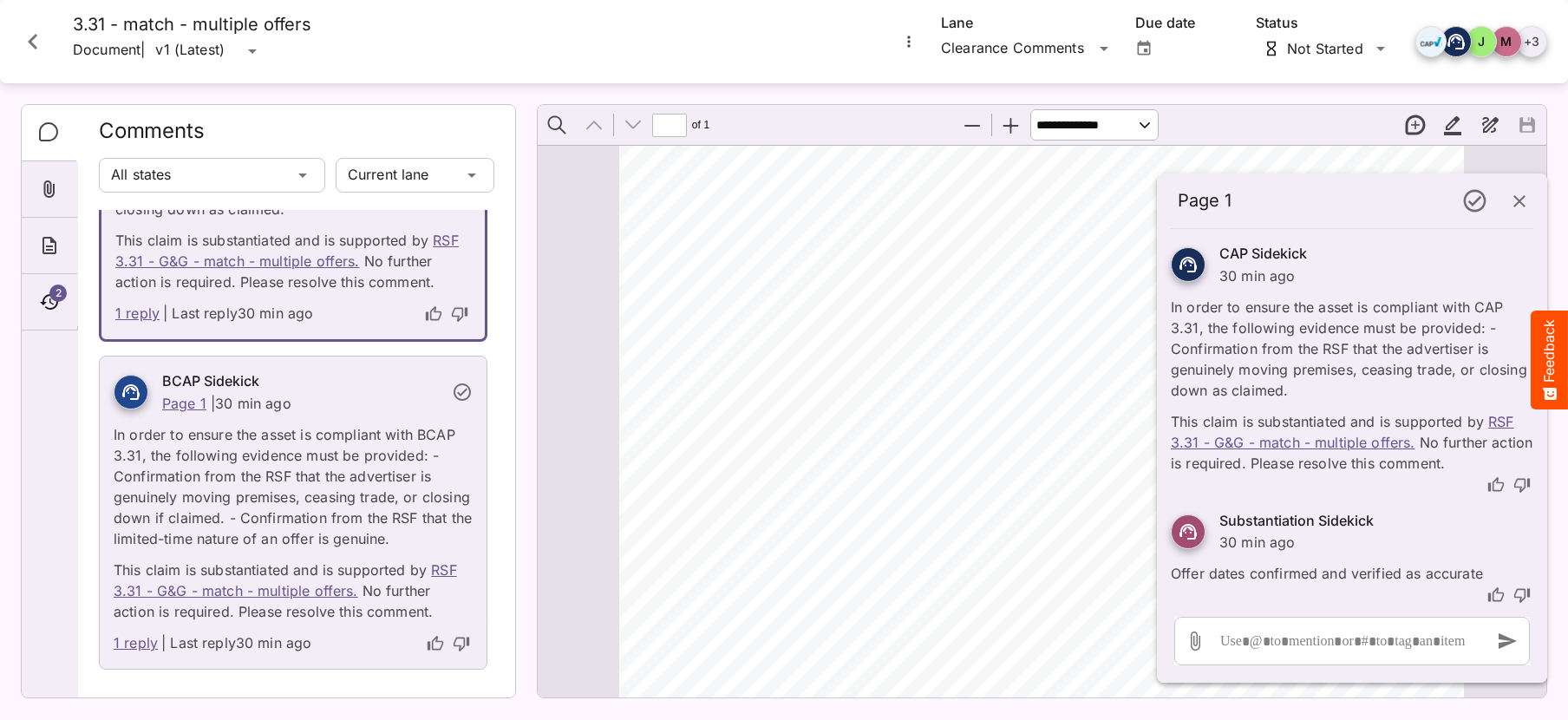
scroll to position [185, 0]
click at [1517, 203] on icon "button" at bounding box center [1520, 201] width 13 height 13
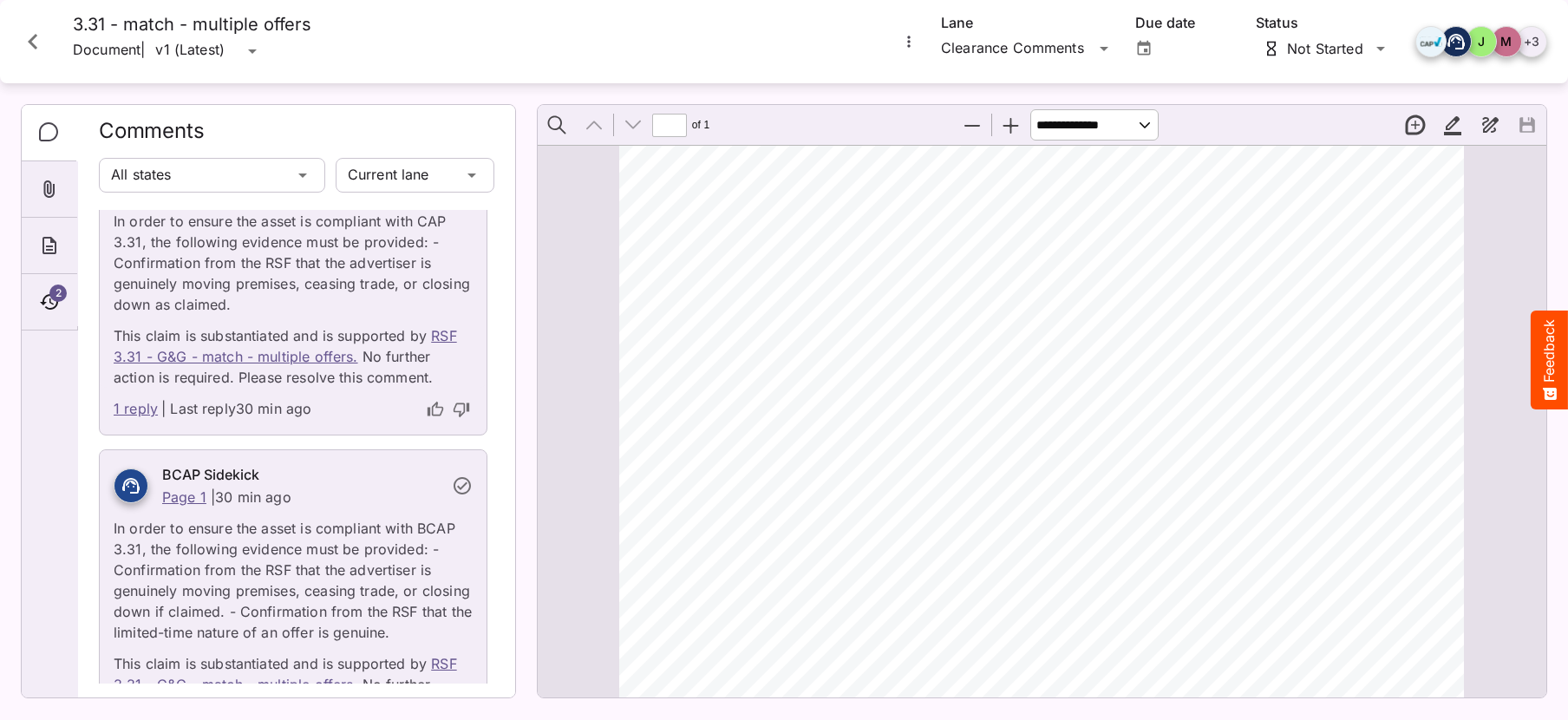
scroll to position [0, 0]
